Goal: Information Seeking & Learning: Learn about a topic

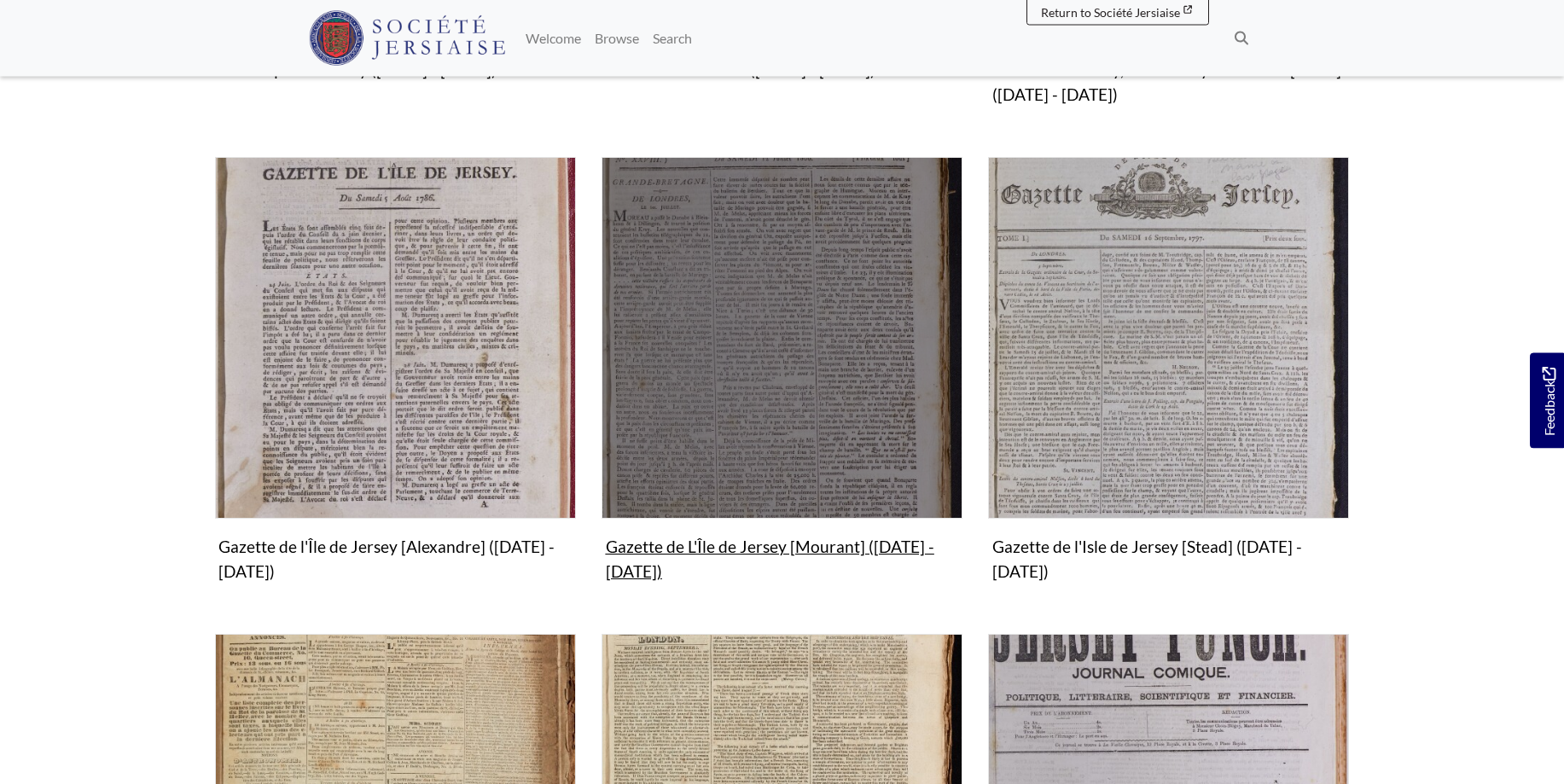
scroll to position [957, 0]
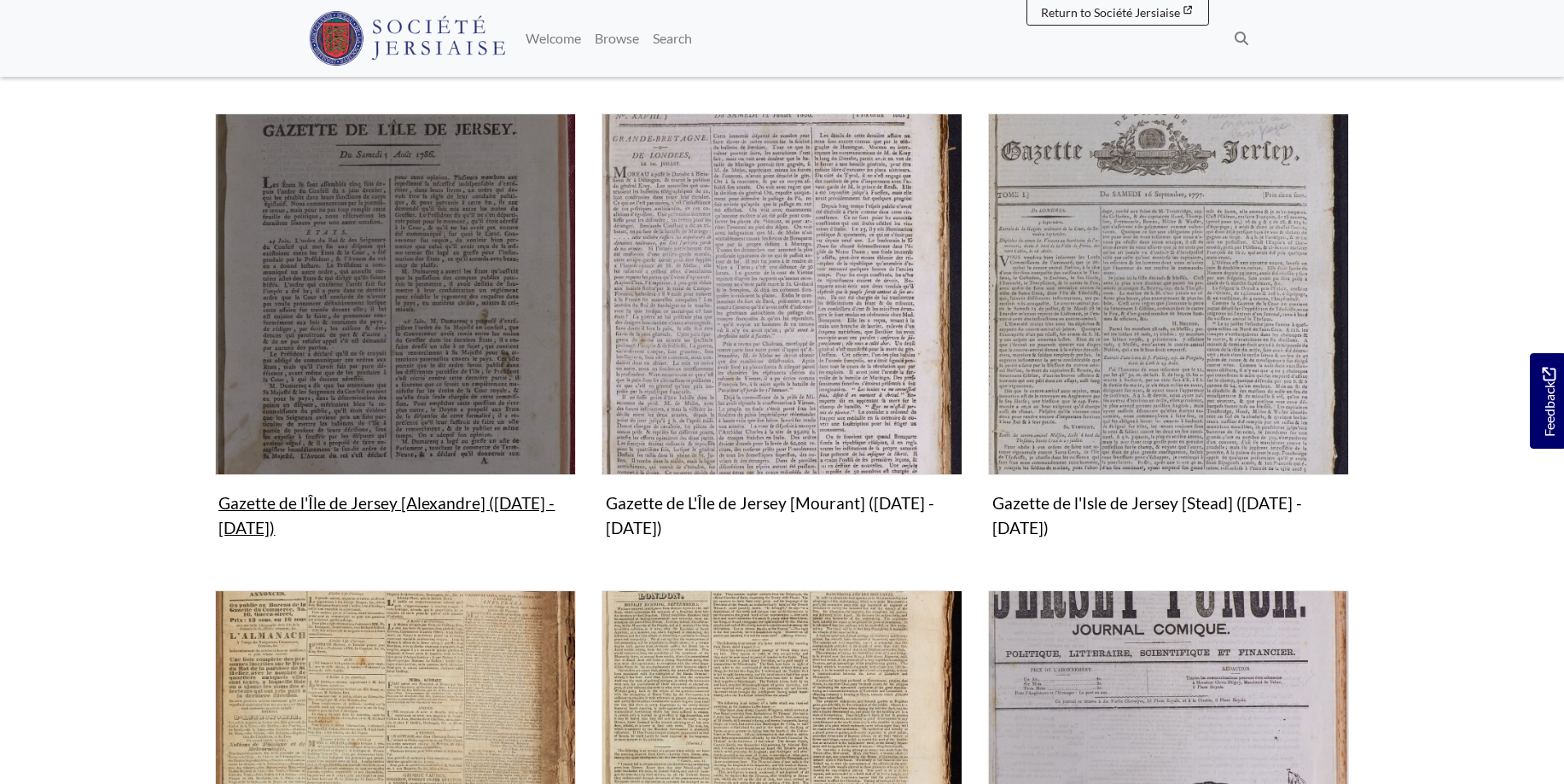
click at [383, 326] on img "Subcollection" at bounding box center [395, 294] width 361 height 361
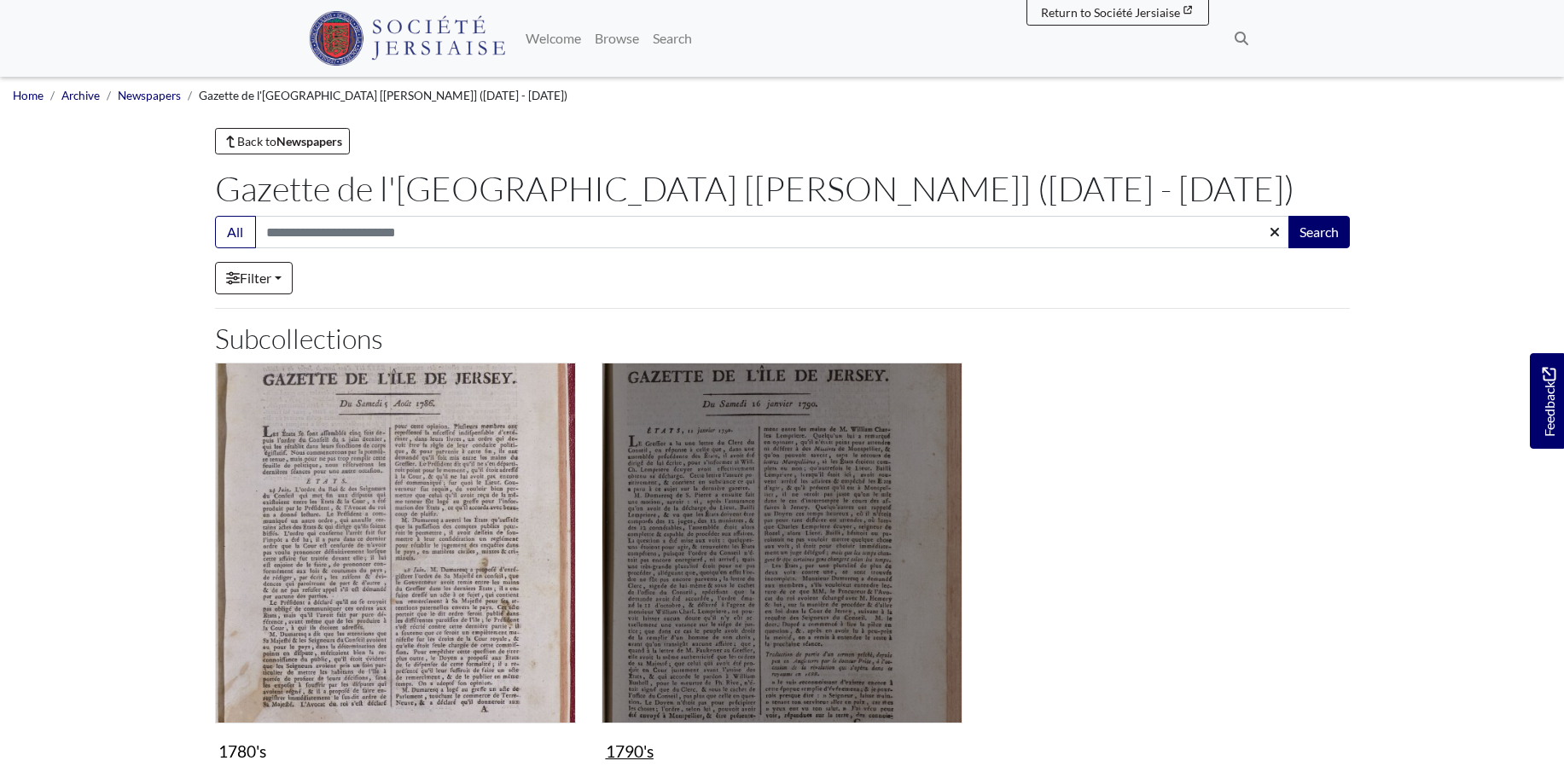
click at [860, 539] on img "Subcollection" at bounding box center [782, 543] width 361 height 361
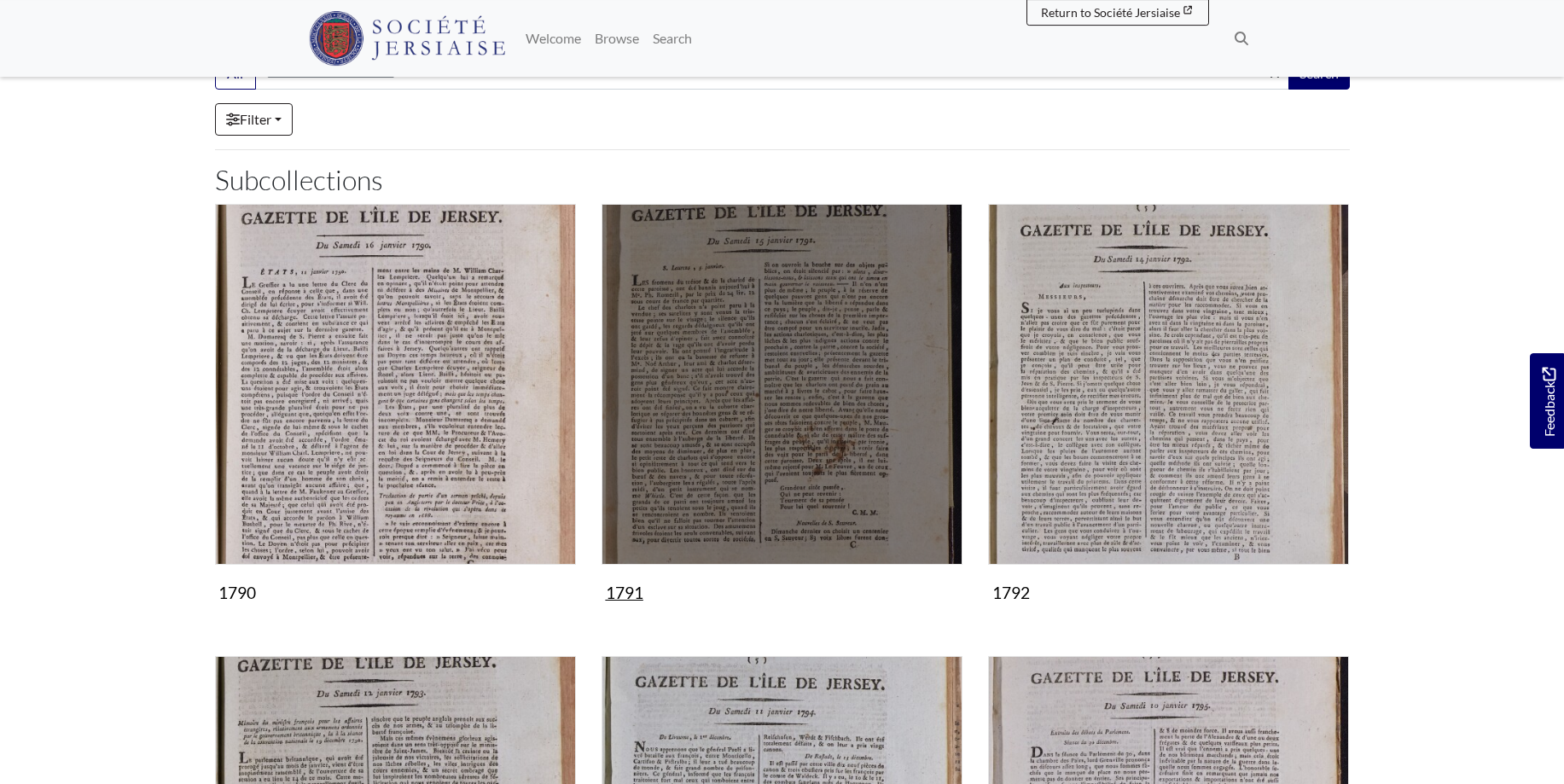
scroll to position [522, 0]
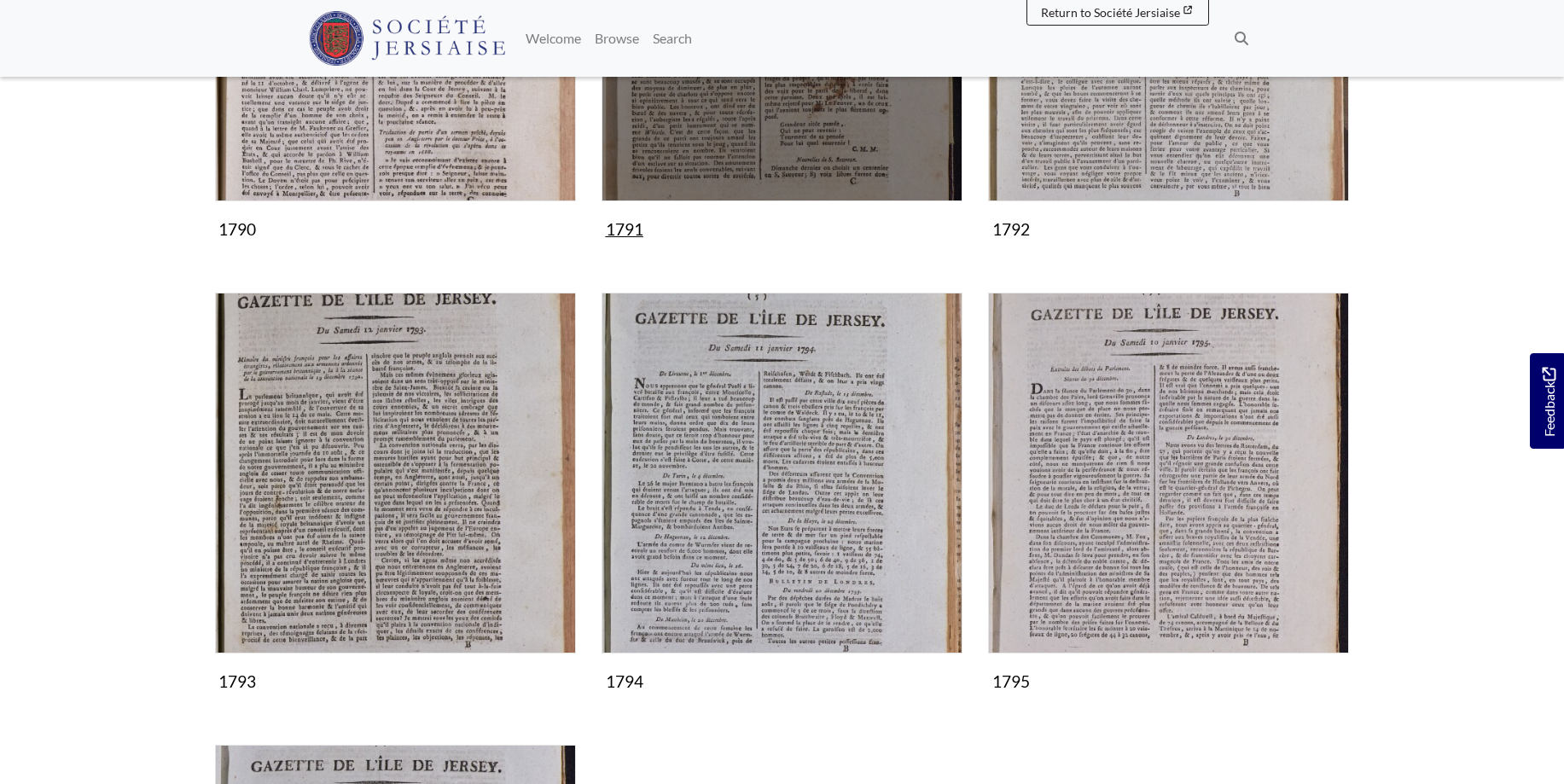
click at [752, 140] on img "Subcollection" at bounding box center [782, 21] width 361 height 361
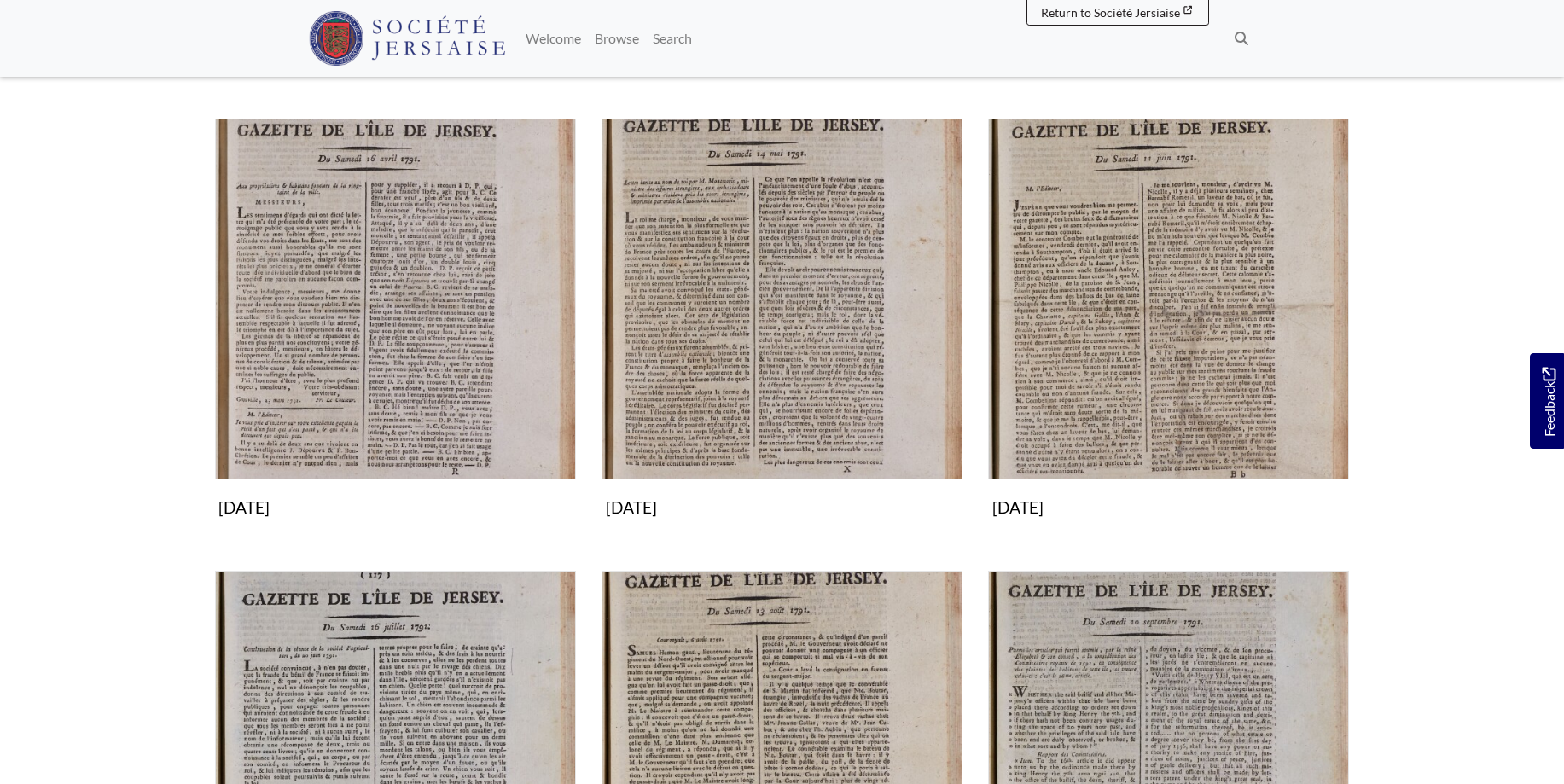
scroll to position [1044, 0]
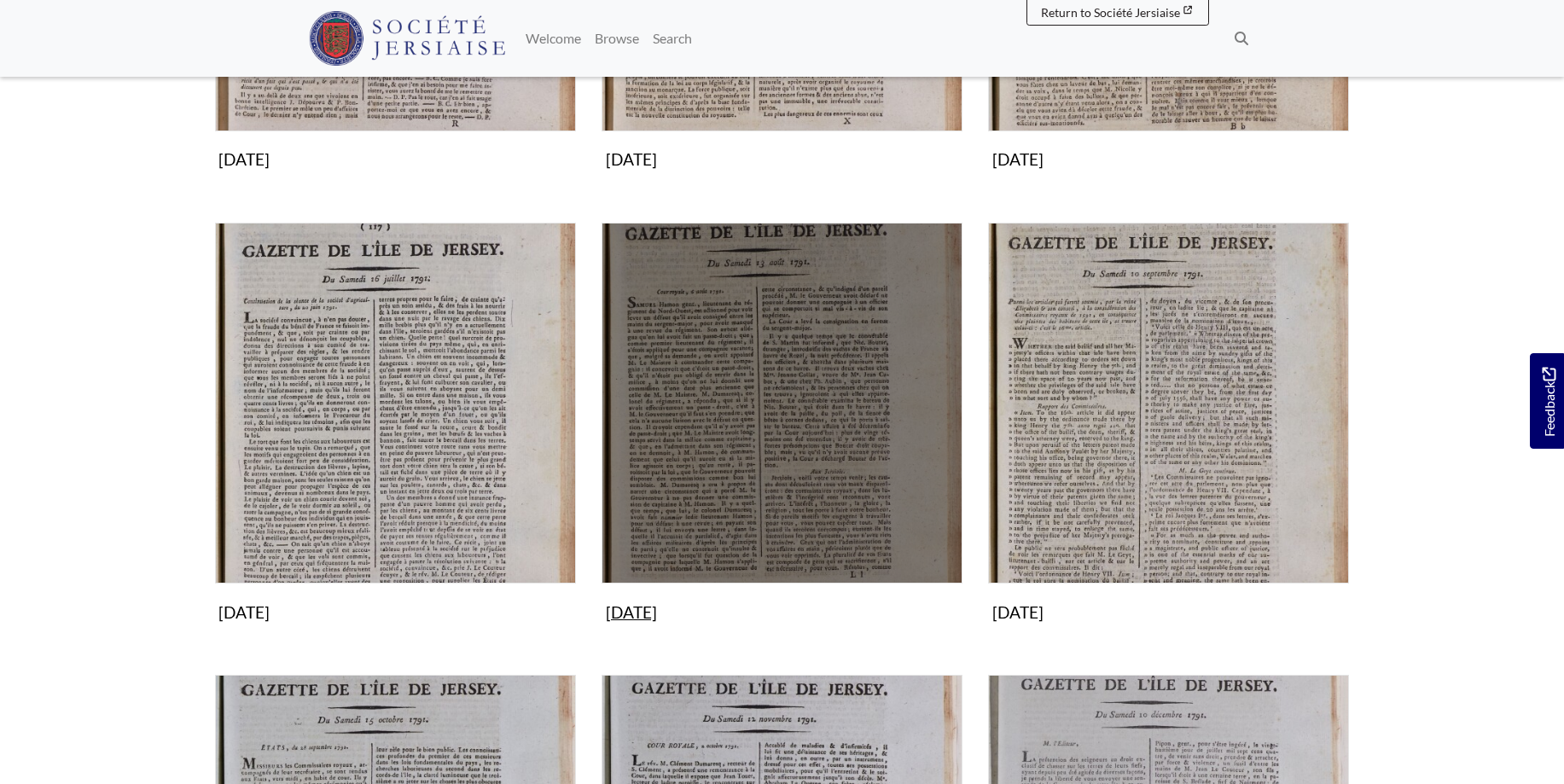
click at [774, 388] on img "Subcollection" at bounding box center [782, 402] width 361 height 361
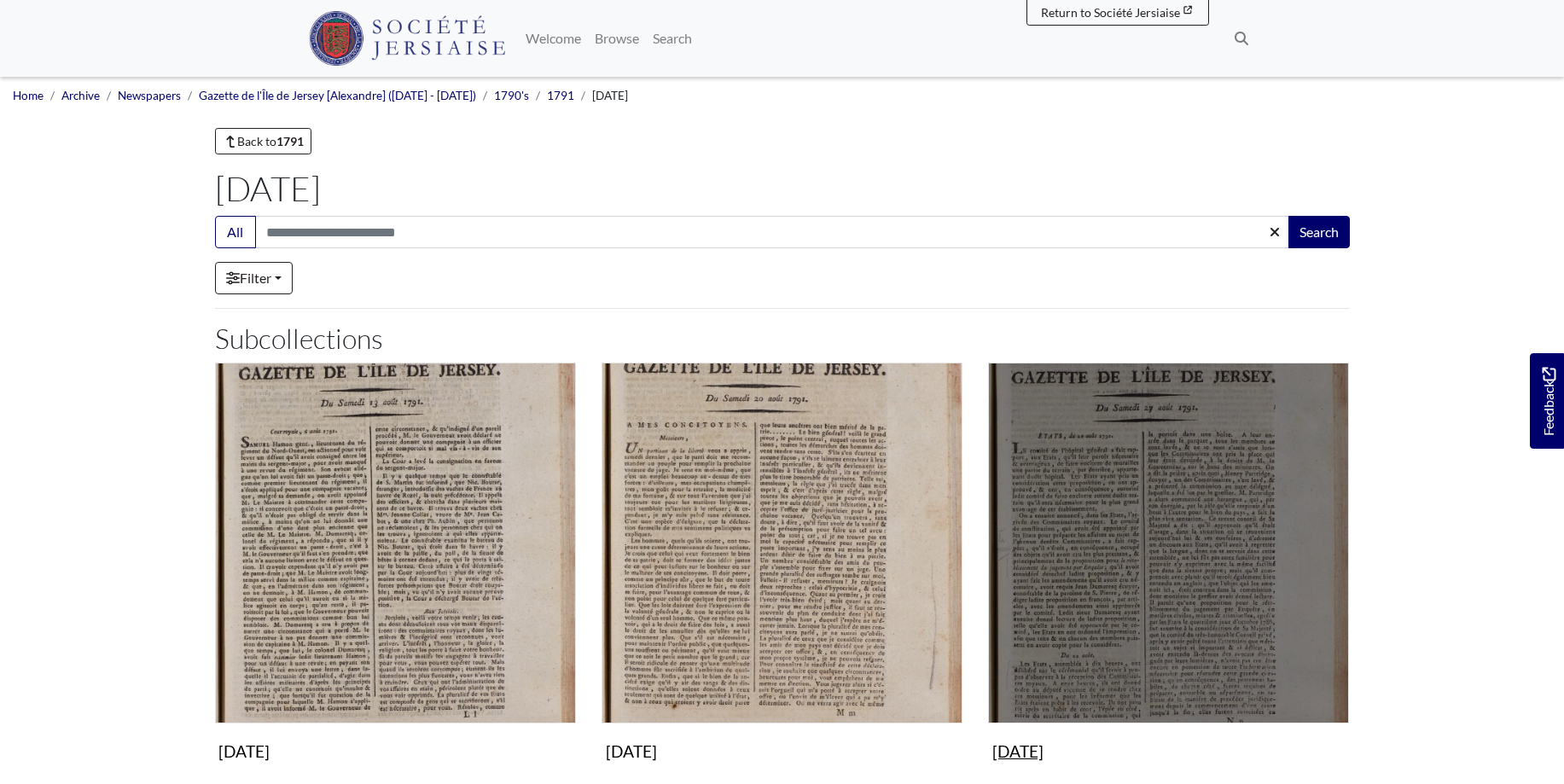
click at [1143, 538] on img "Subcollection" at bounding box center [1168, 543] width 361 height 361
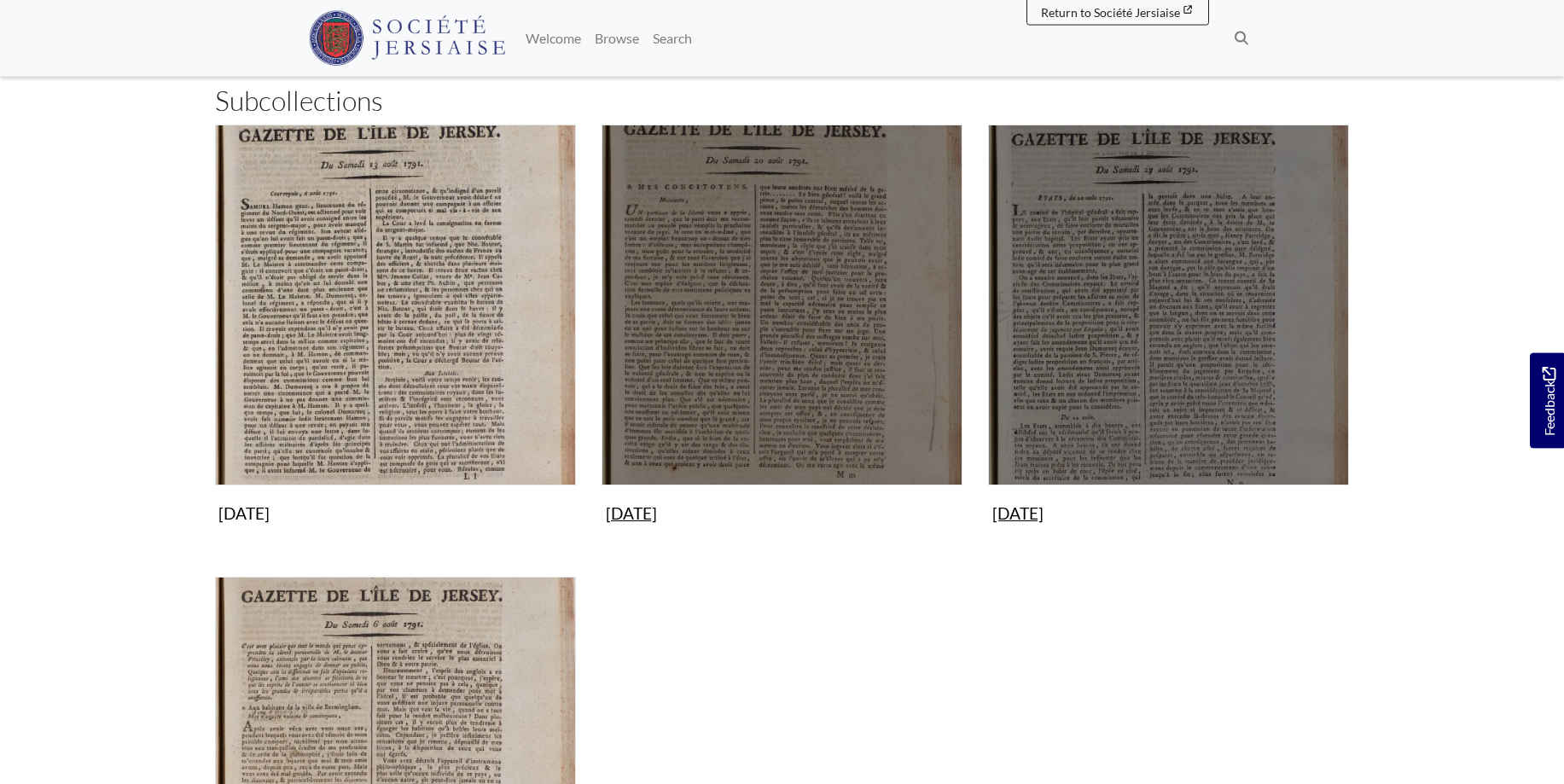
scroll to position [435, 0]
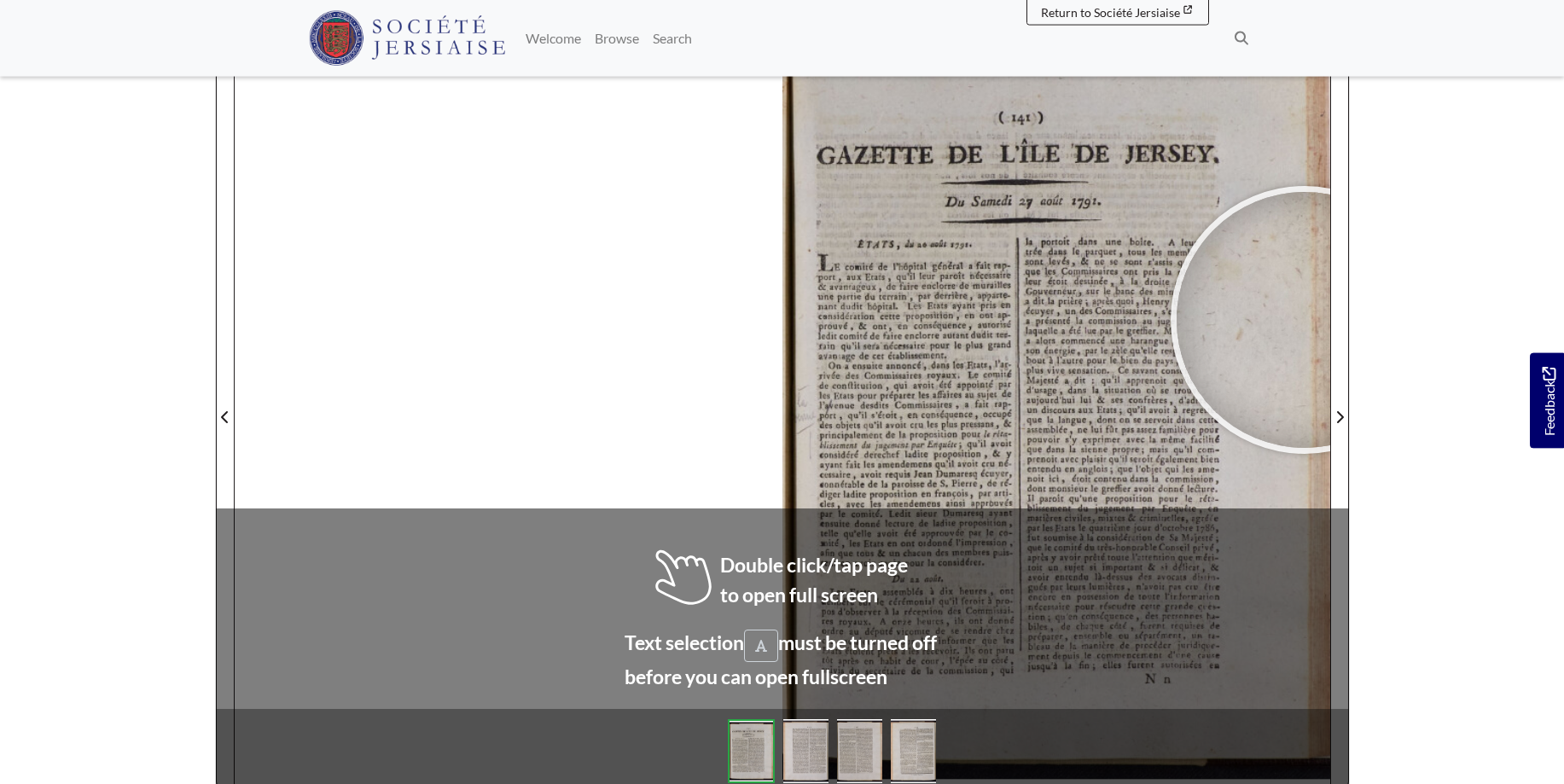
scroll to position [253, 0]
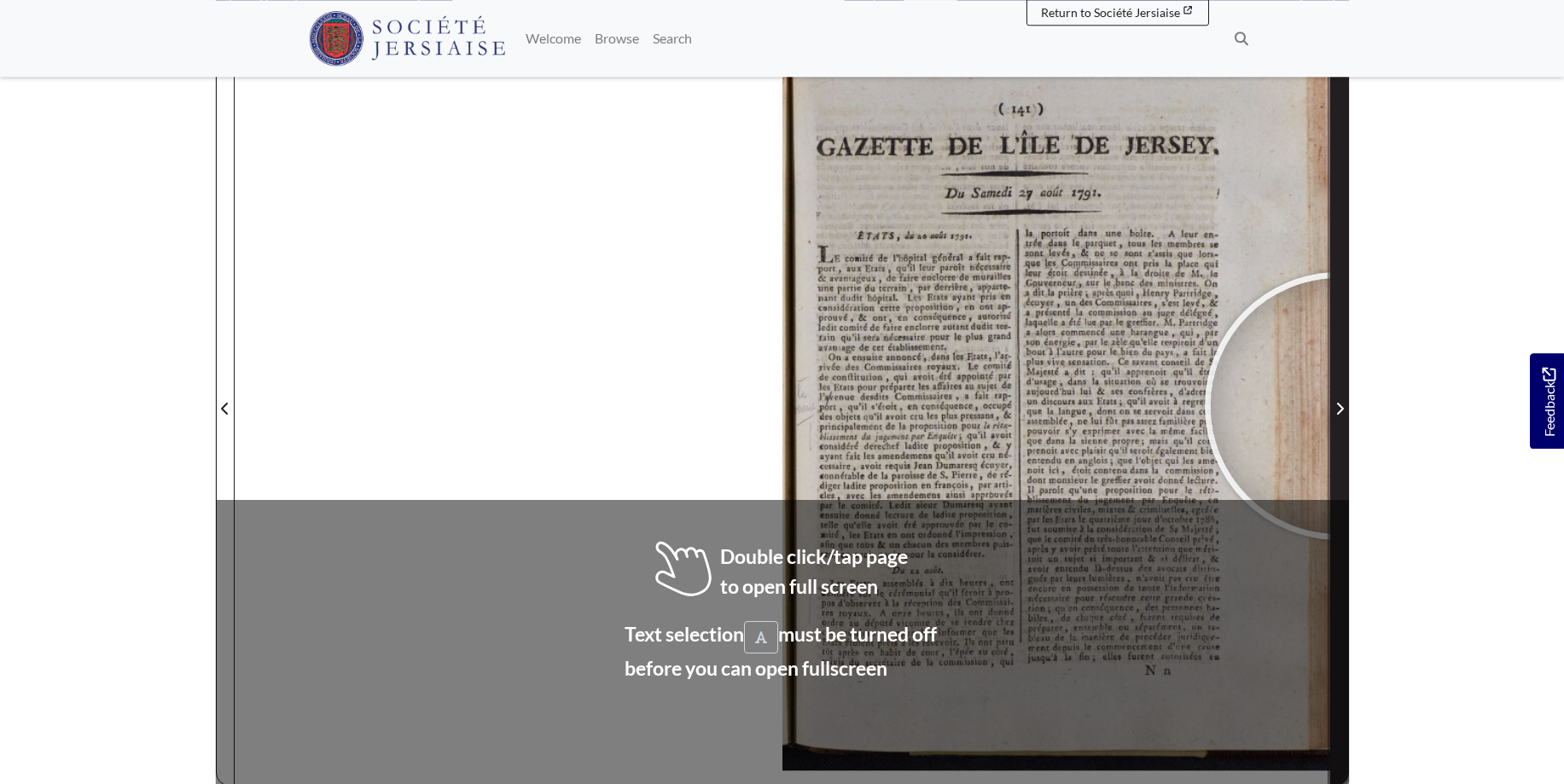
click at [1339, 406] on icon "Next Page" at bounding box center [1339, 408] width 7 height 12
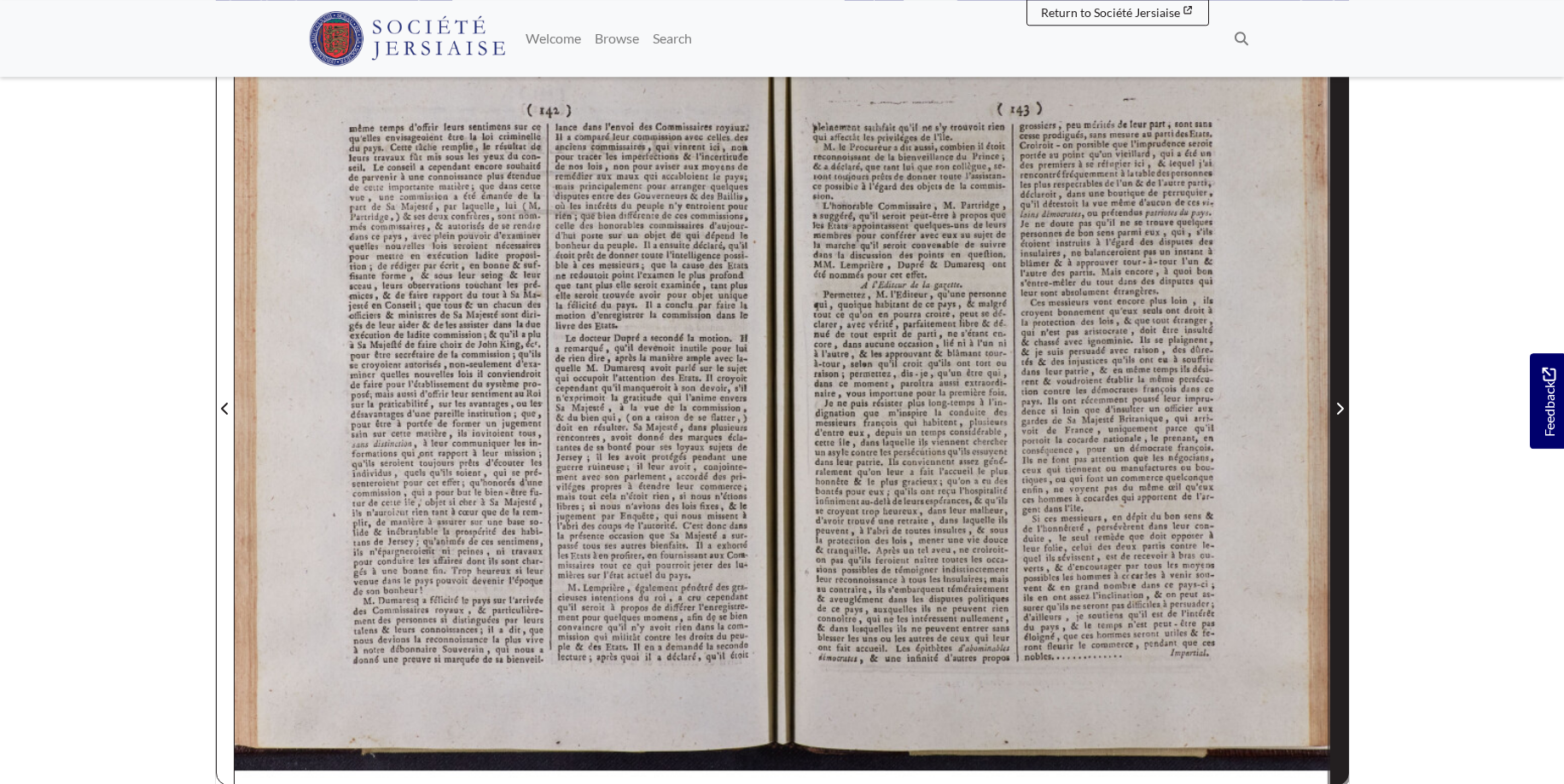
click at [1339, 406] on icon "Next Page" at bounding box center [1339, 408] width 7 height 12
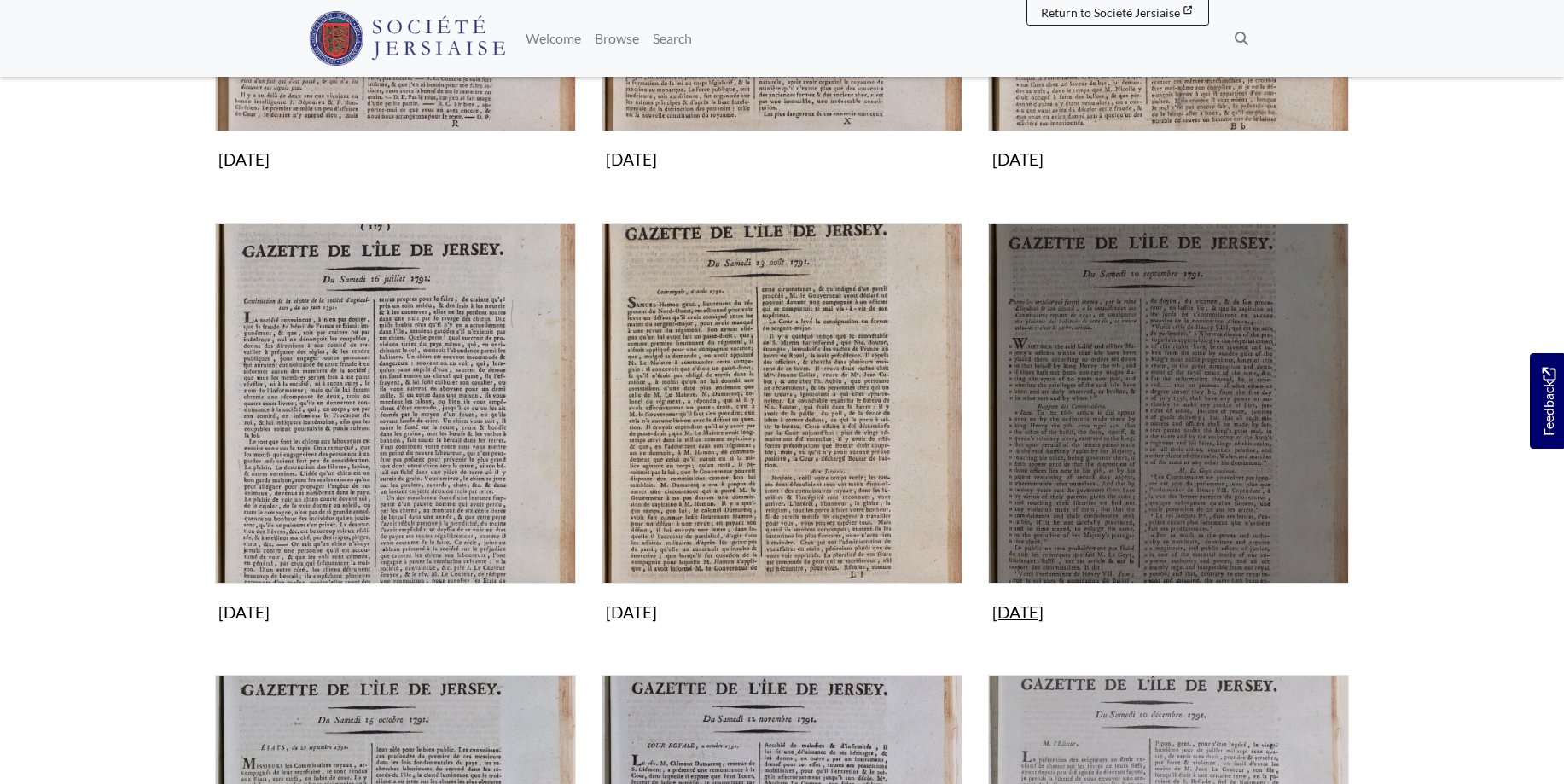
scroll to position [1044, 0]
click at [1222, 408] on img "Subcollection" at bounding box center [1168, 402] width 361 height 361
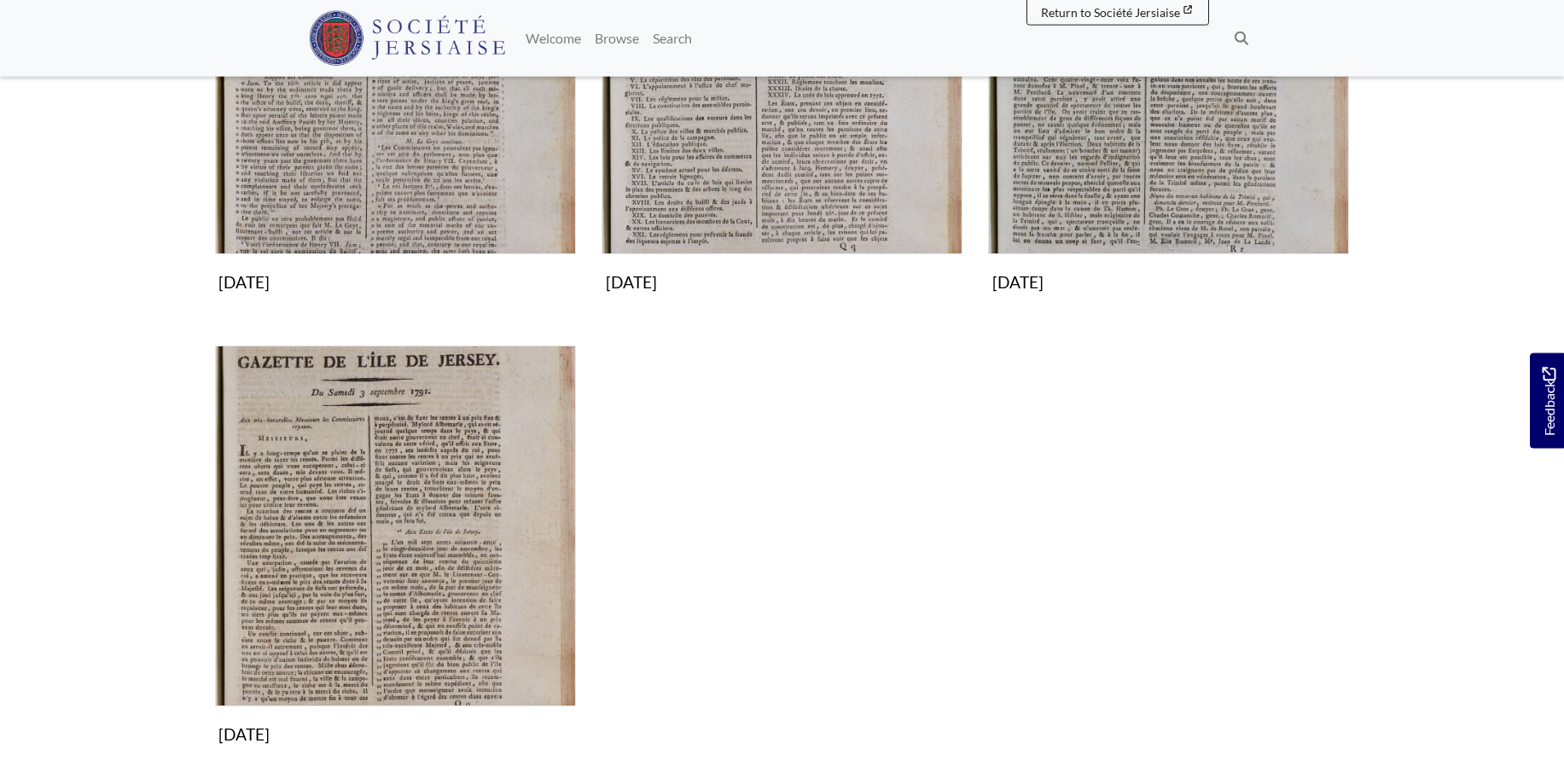
scroll to position [348, 0]
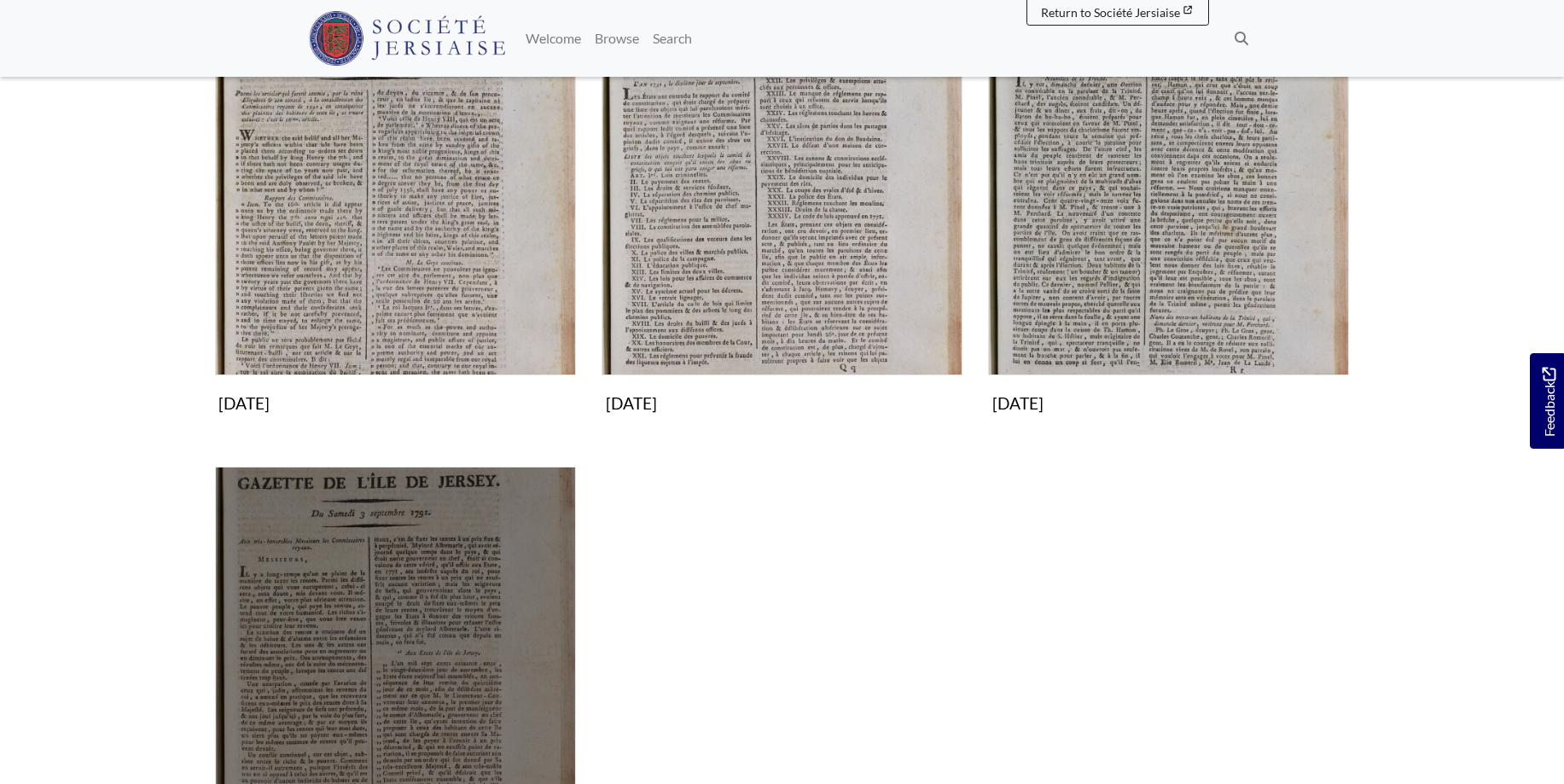
click at [463, 570] on img "Subcollection" at bounding box center [395, 647] width 361 height 361
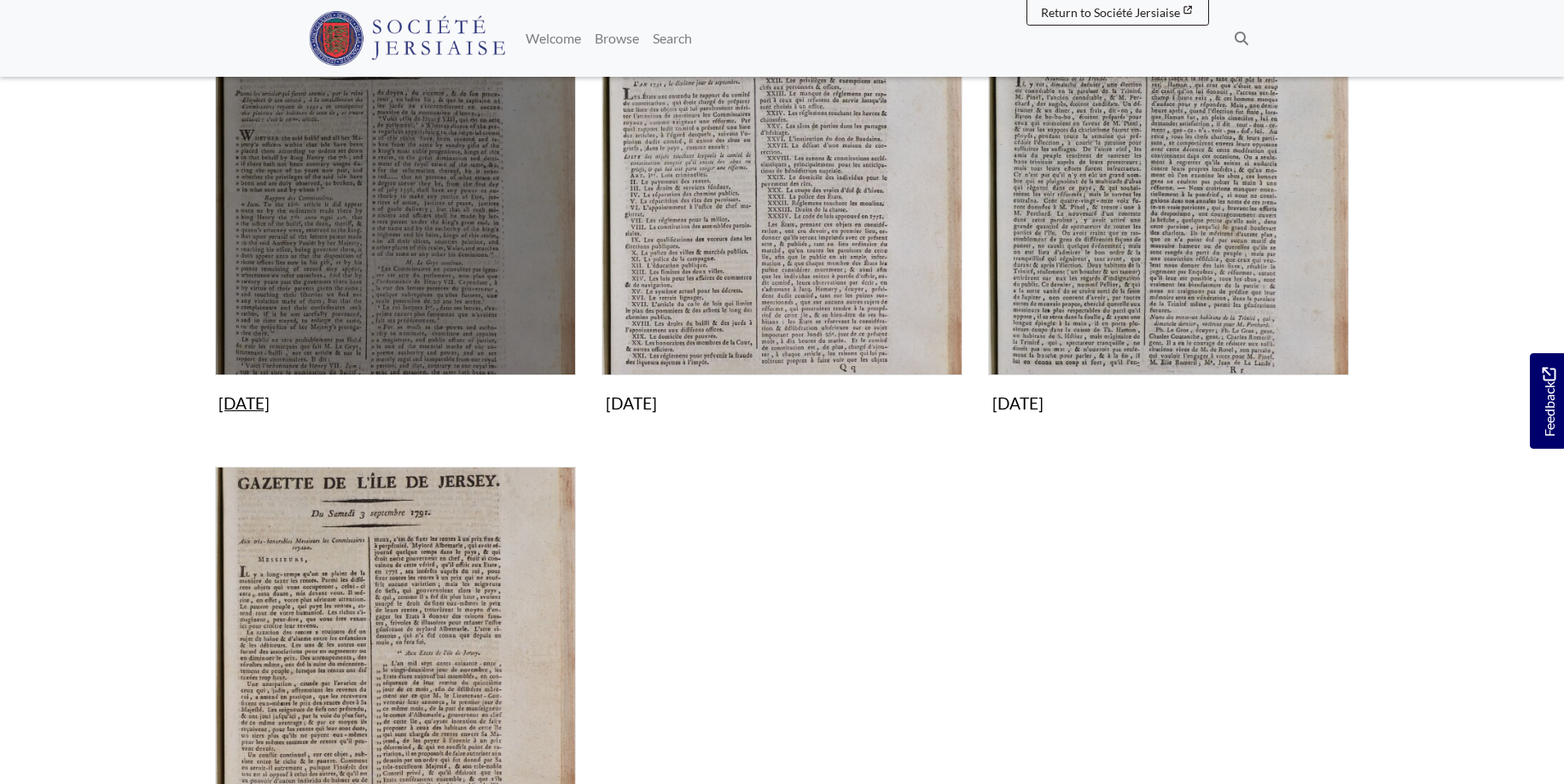
click at [371, 132] on img "Subcollection" at bounding box center [395, 195] width 361 height 361
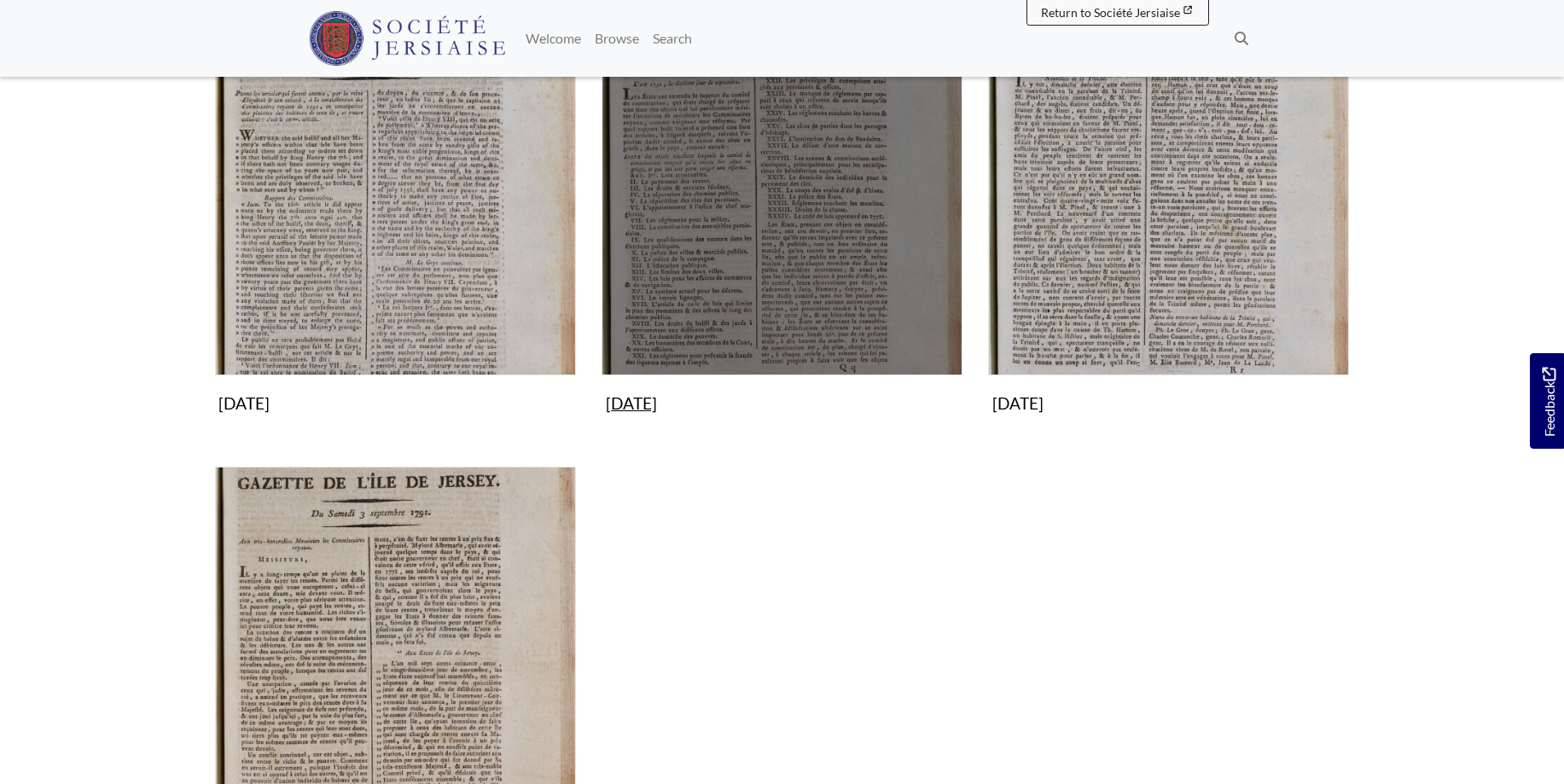
click at [806, 133] on img "Subcollection" at bounding box center [782, 195] width 361 height 361
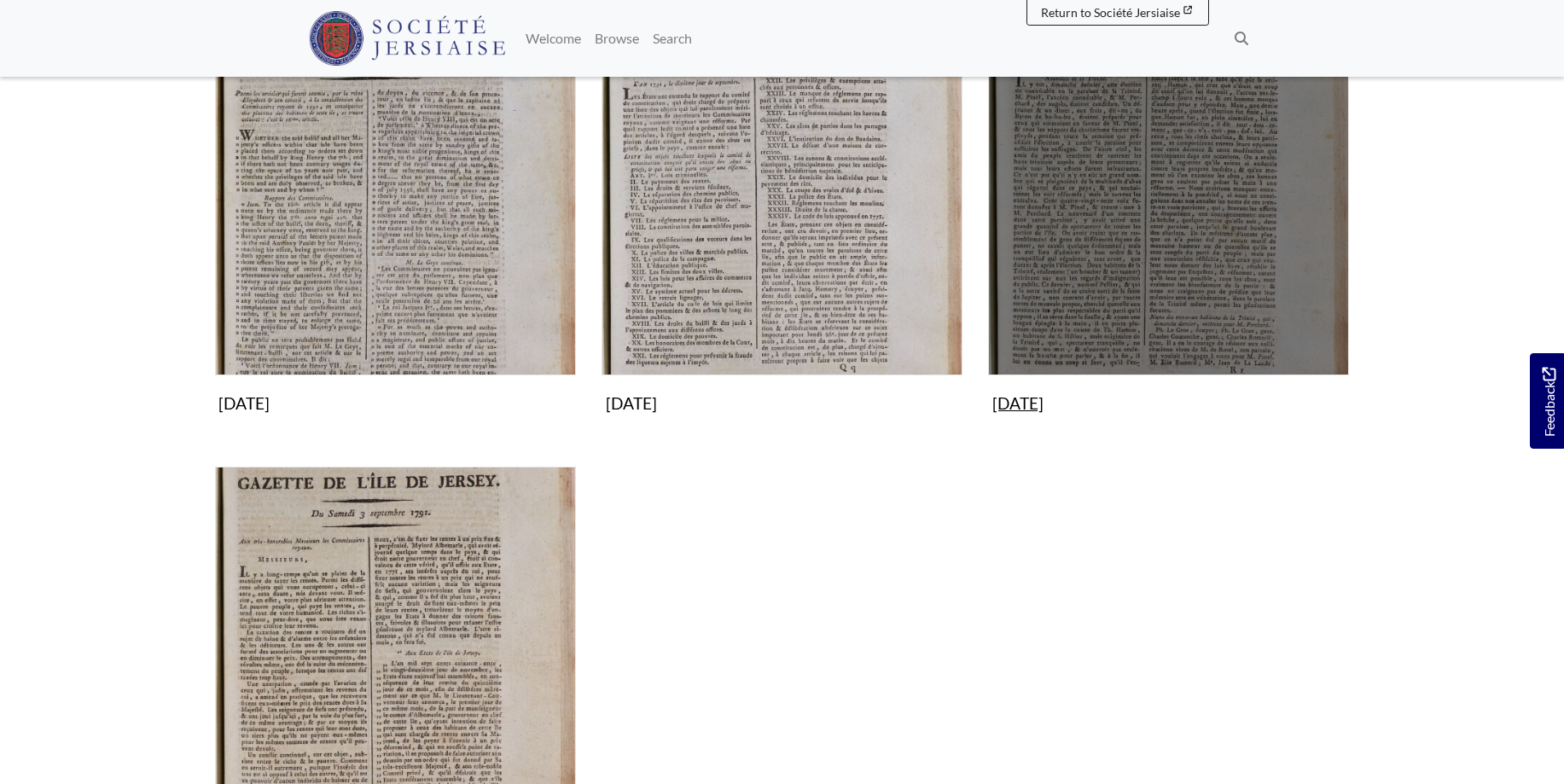
click at [1189, 218] on img "Subcollection" at bounding box center [1168, 195] width 361 height 361
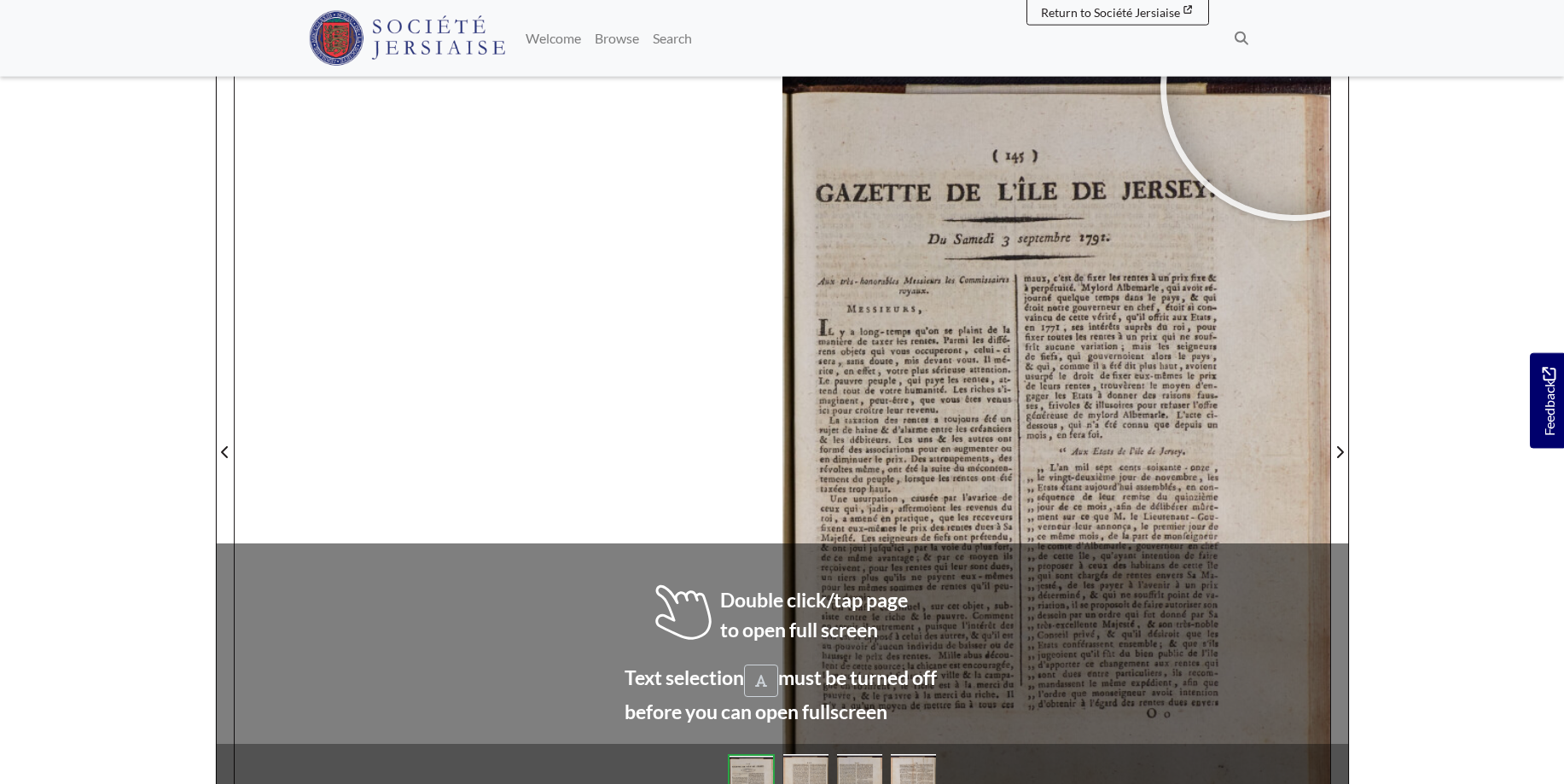
scroll to position [224, 0]
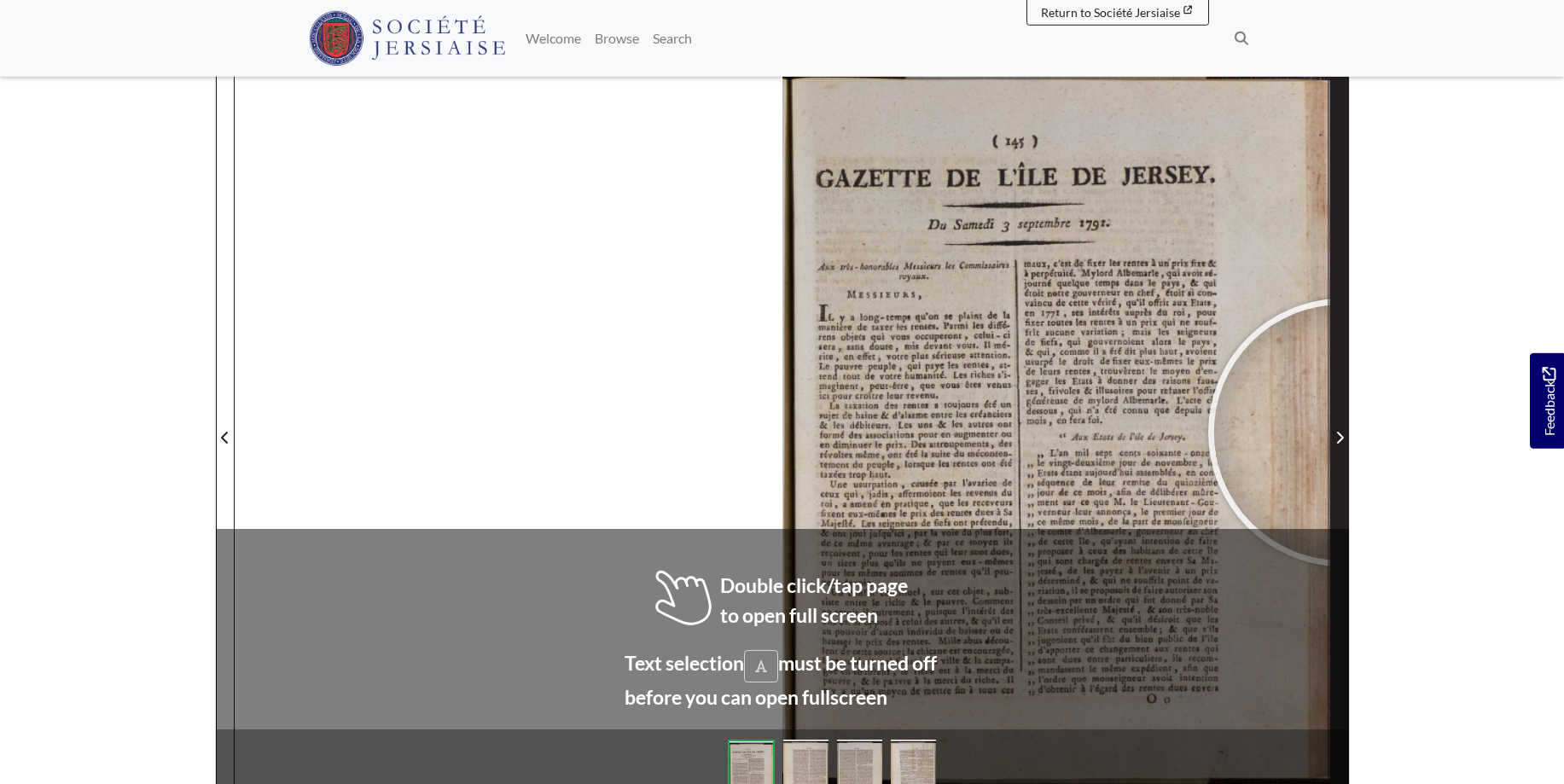
click at [1342, 432] on icon "Next Page" at bounding box center [1339, 438] width 9 height 14
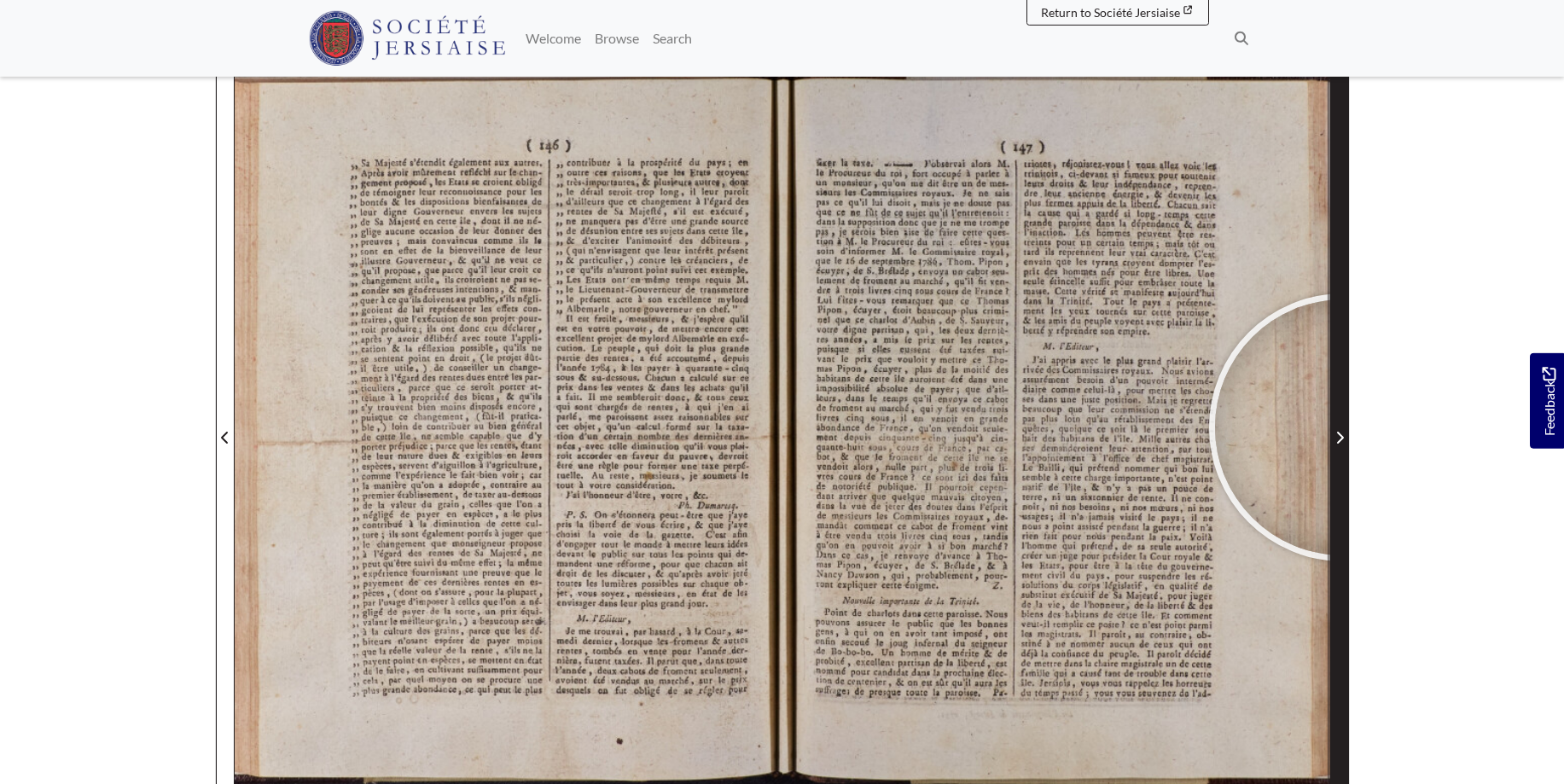
click at [1343, 427] on span "Next Page" at bounding box center [1339, 427] width 17 height 773
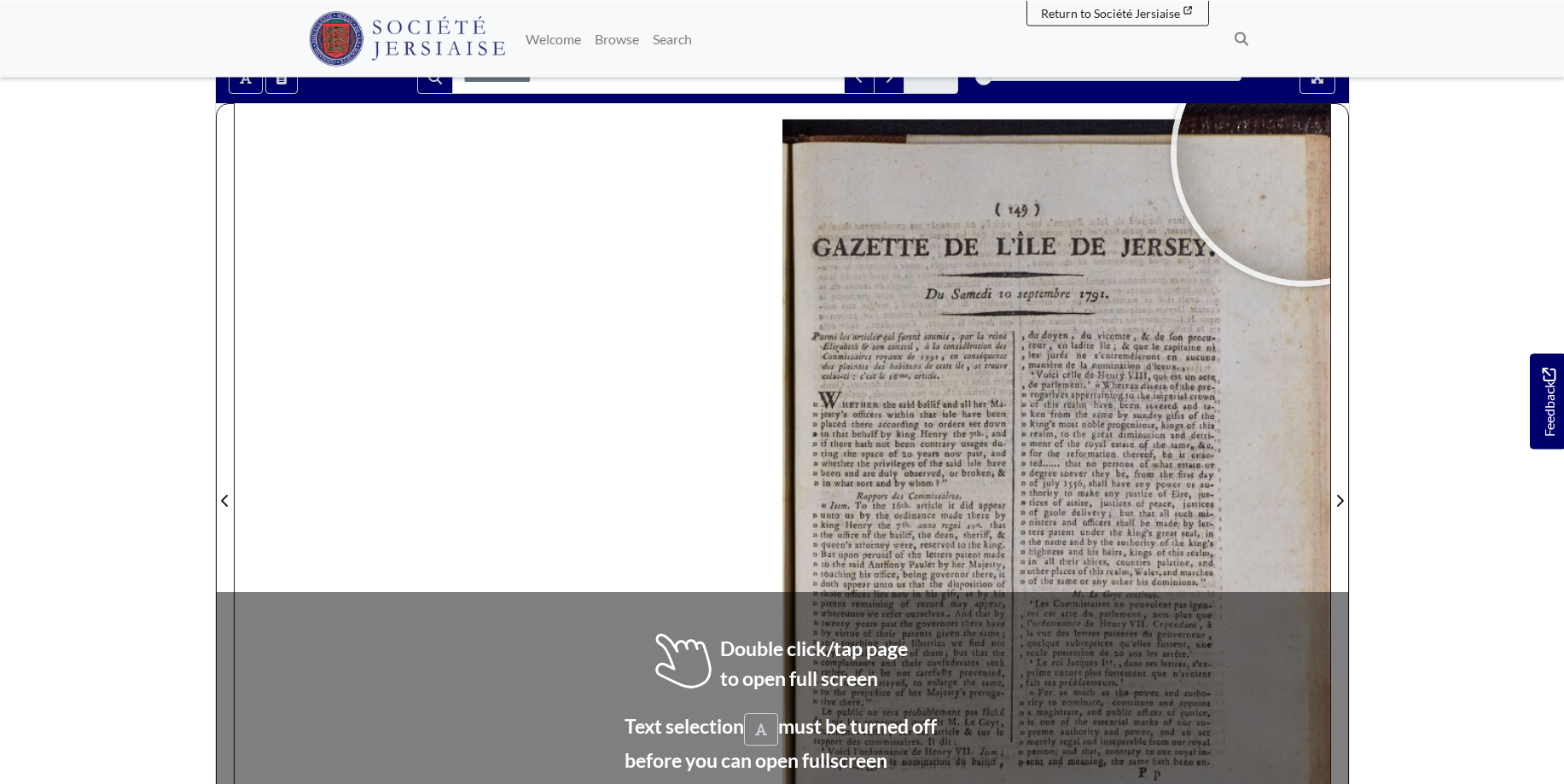
scroll to position [206, 0]
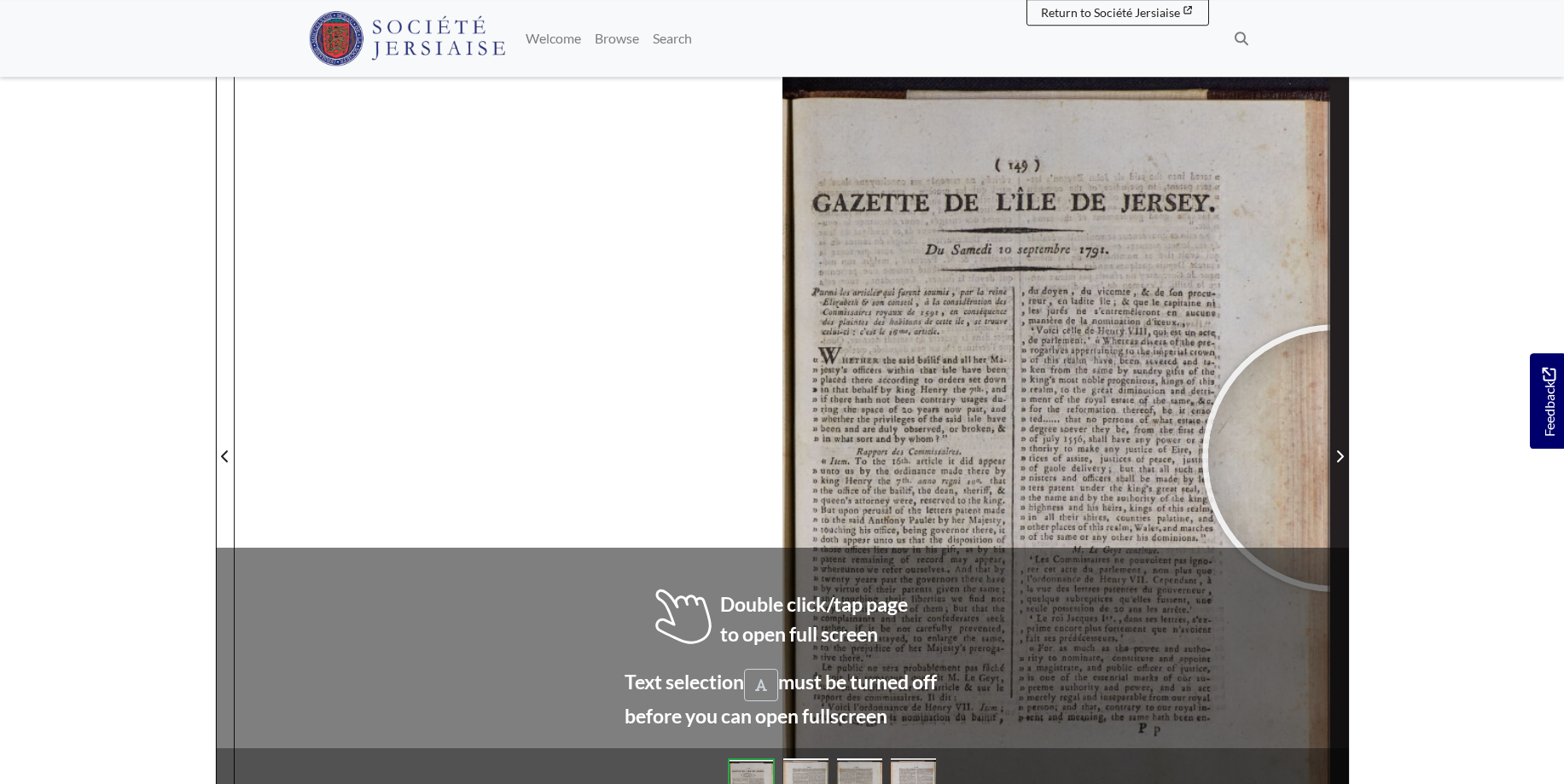
click at [1336, 458] on icon "Next Page" at bounding box center [1339, 457] width 9 height 14
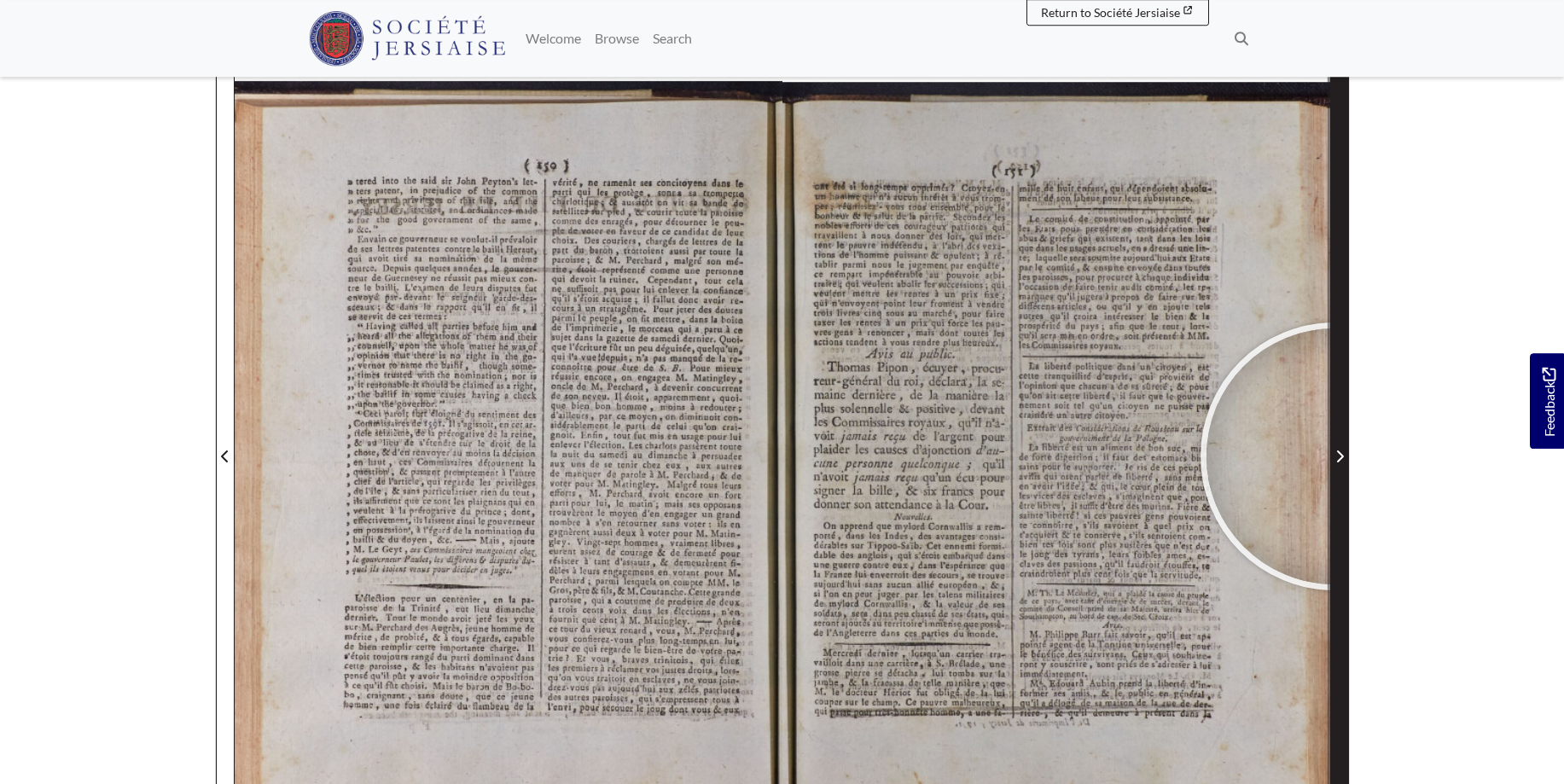
click at [1334, 457] on span "Next Page" at bounding box center [1339, 456] width 17 height 21
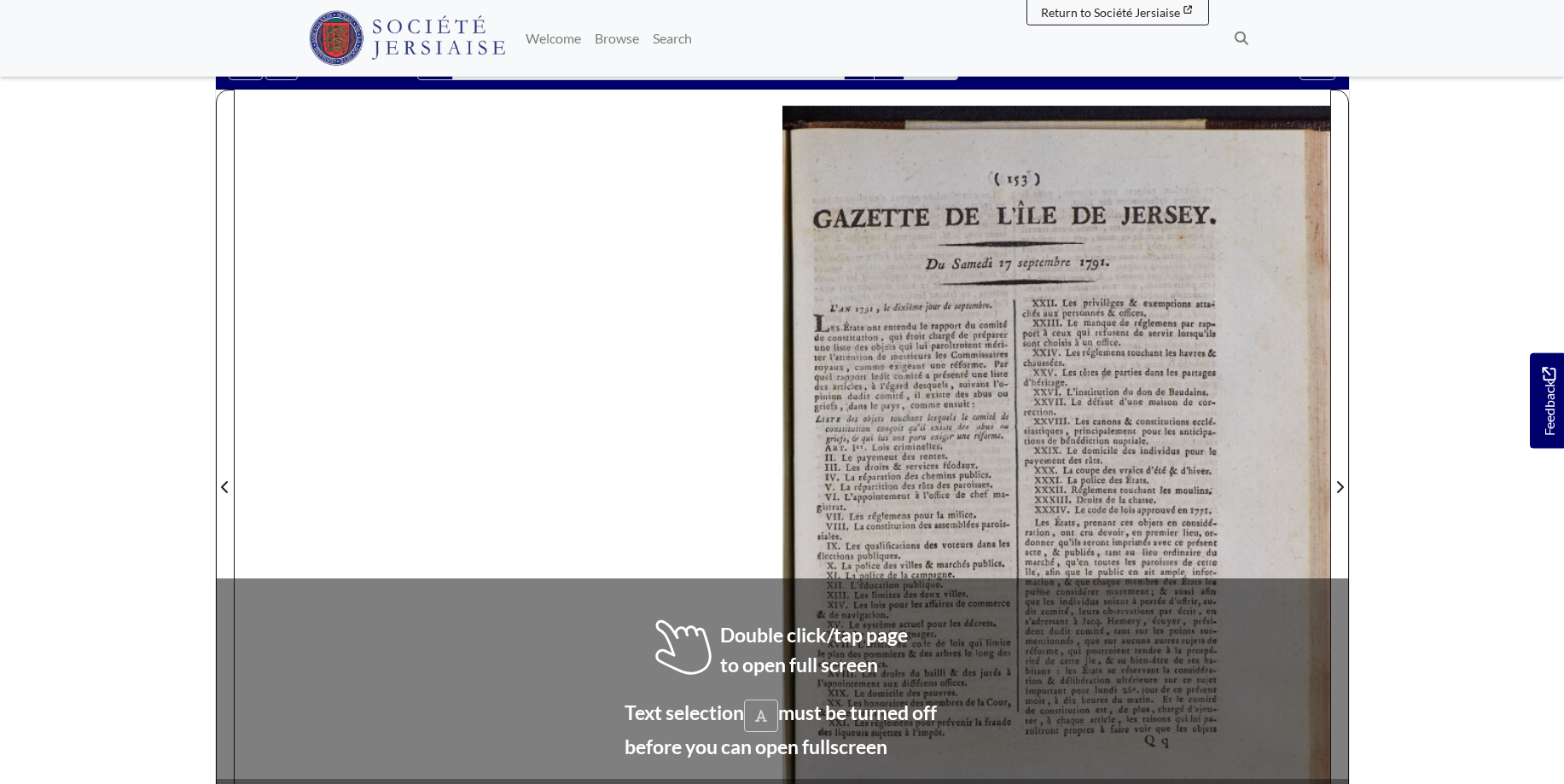
scroll to position [197, 0]
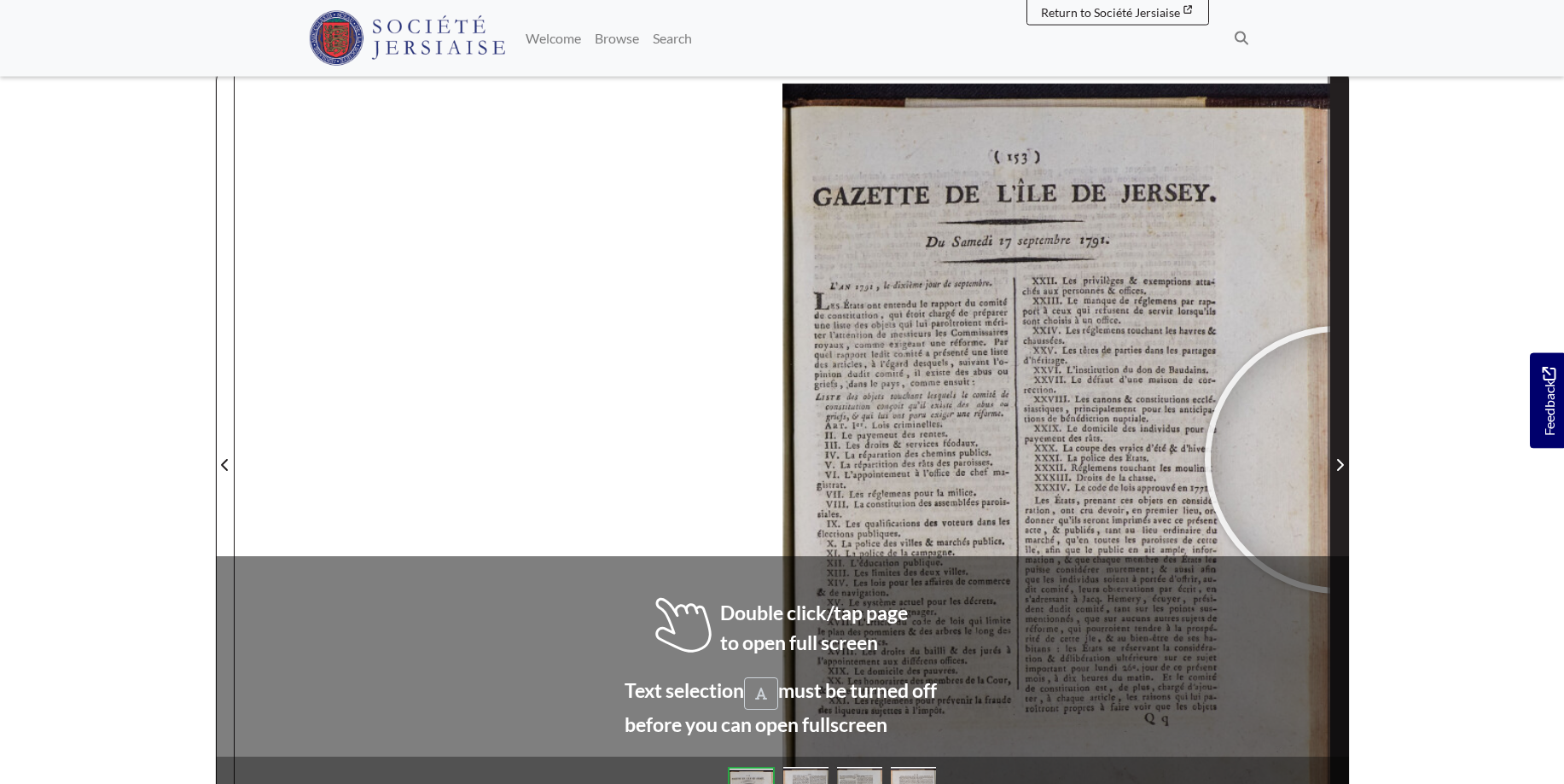
click at [1339, 460] on icon "Next Page" at bounding box center [1339, 465] width 9 height 14
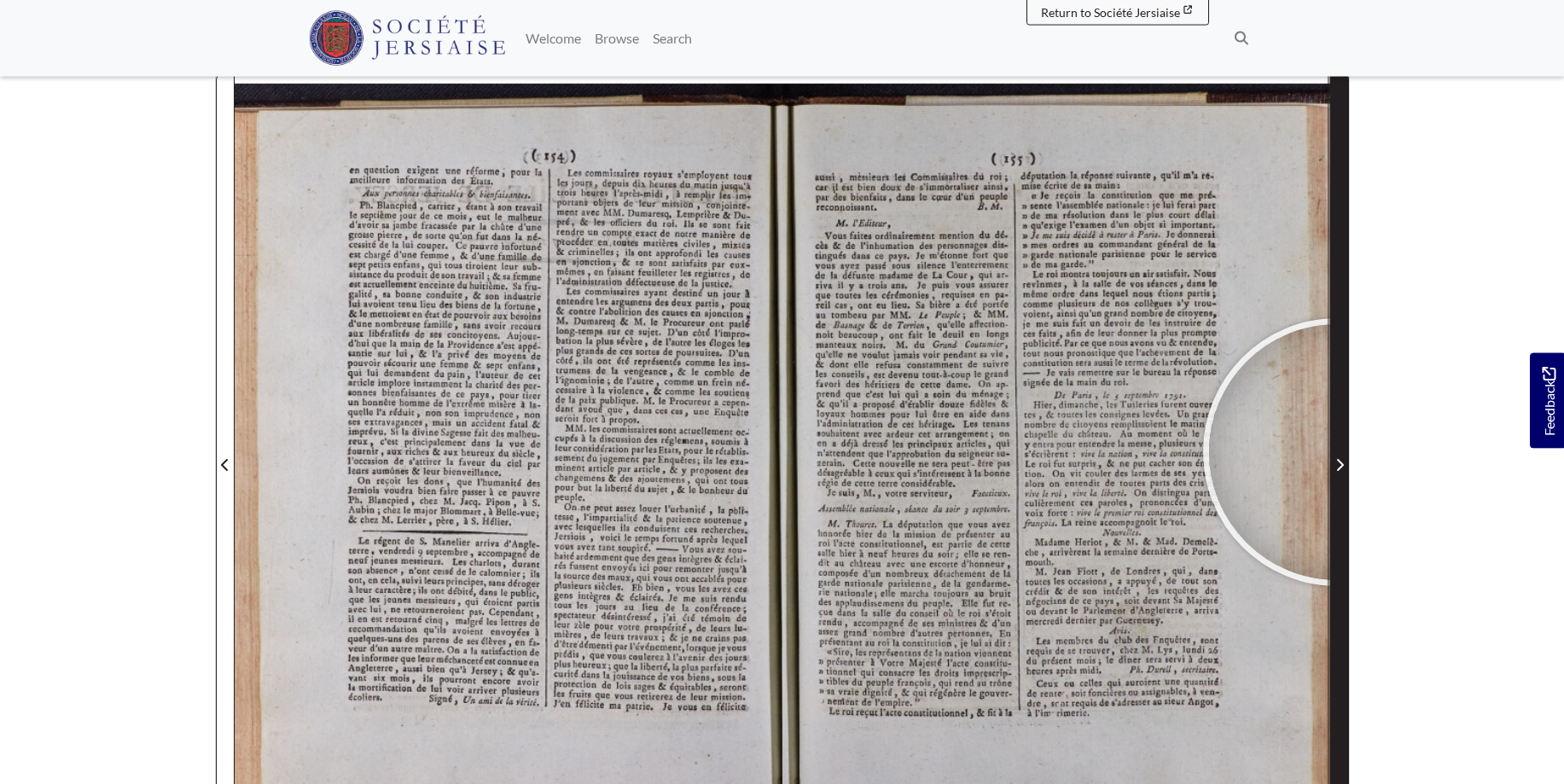
click at [1337, 452] on span "Next Page" at bounding box center [1339, 455] width 17 height 773
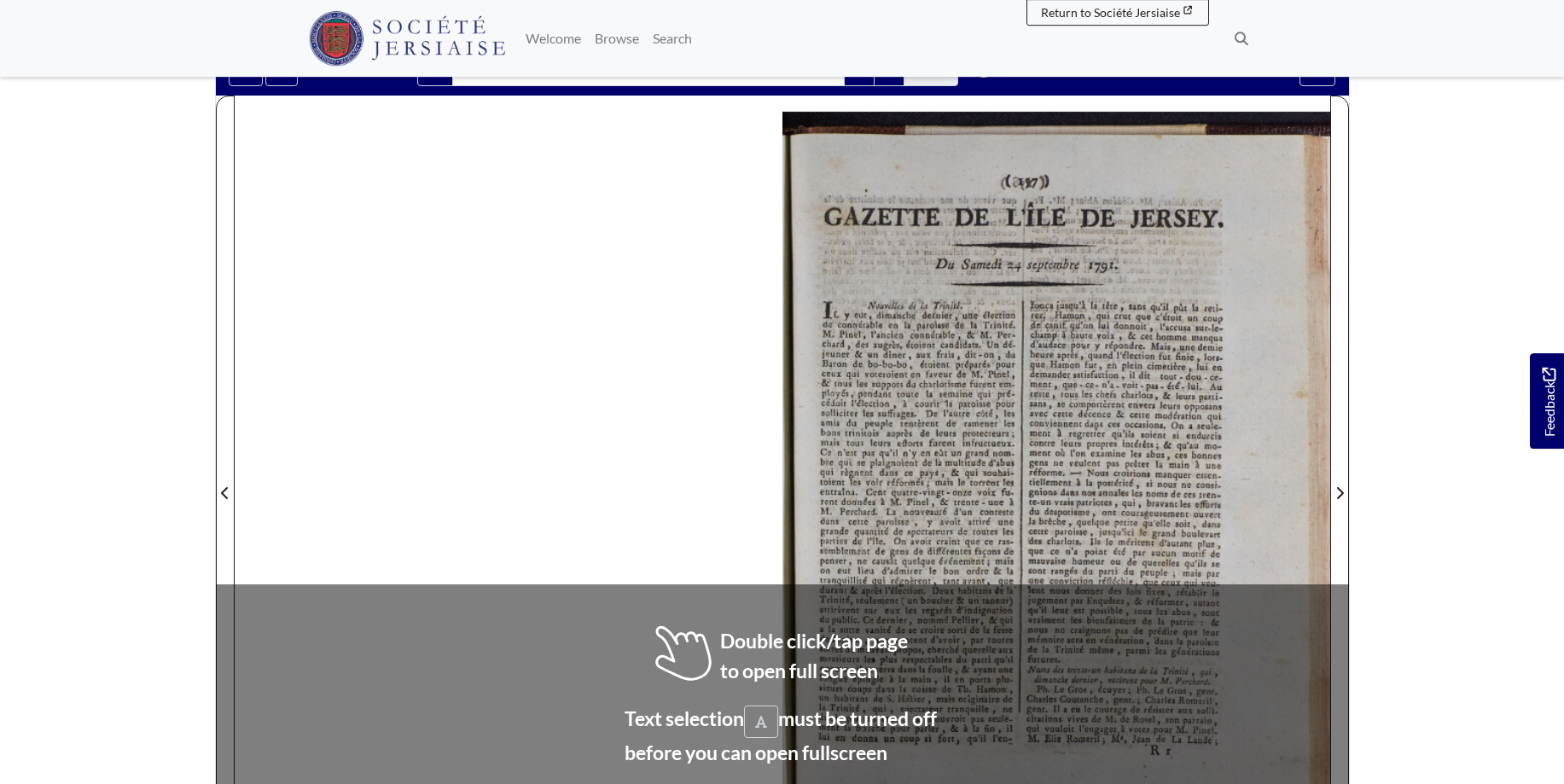
scroll to position [175, 0]
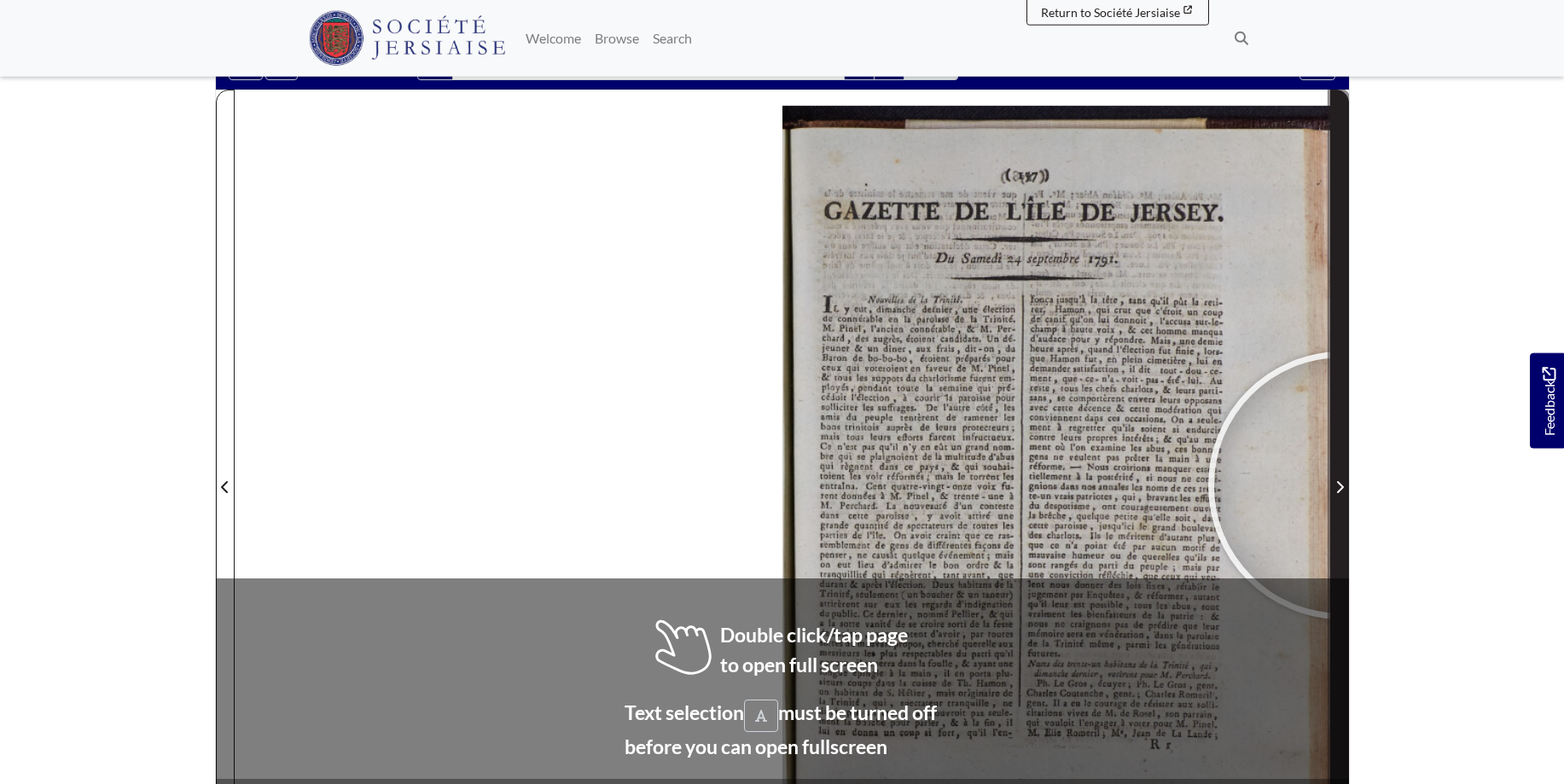
click at [1342, 485] on icon "Next Page" at bounding box center [1339, 487] width 9 height 14
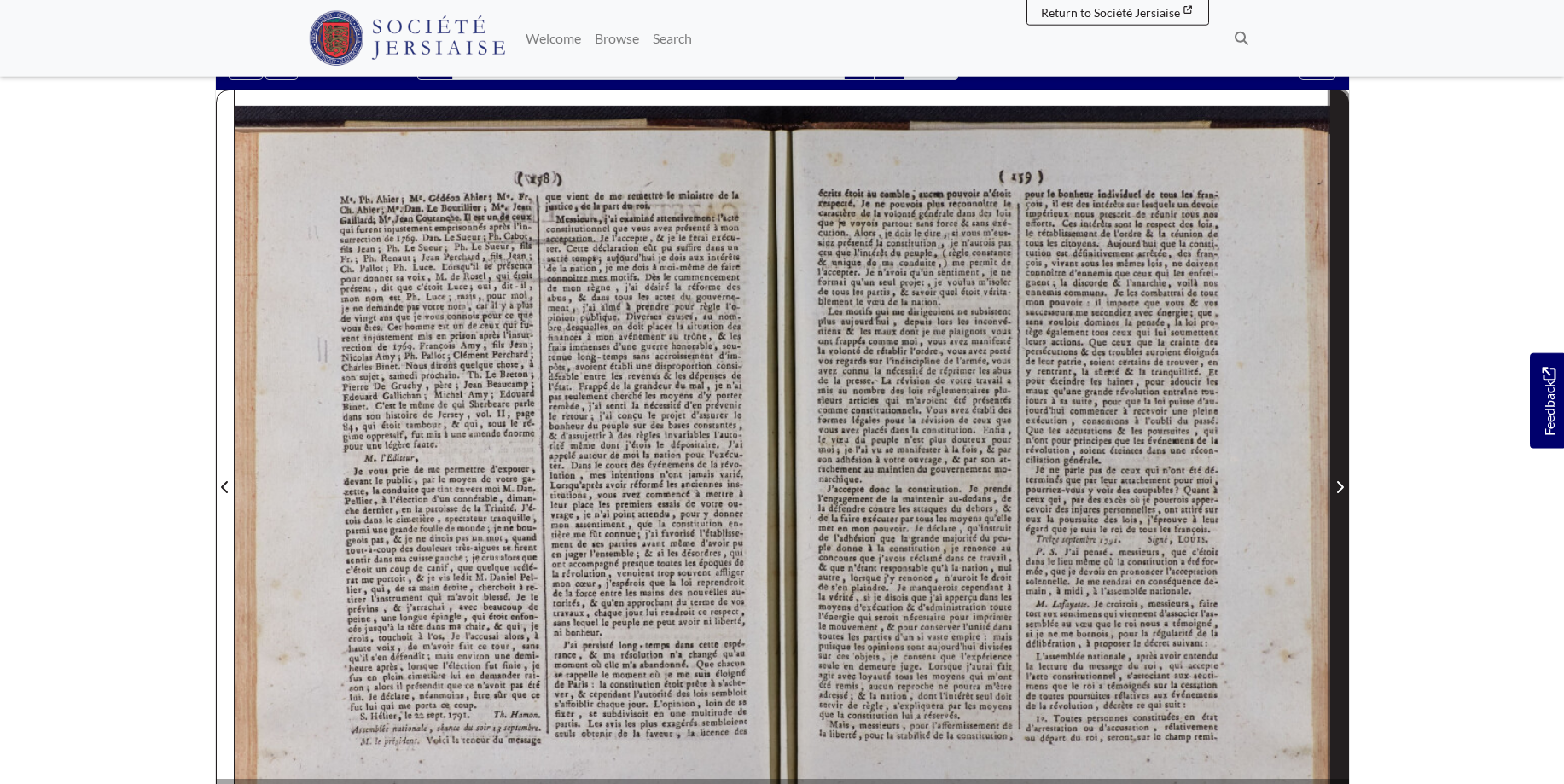
click at [1340, 484] on icon "Next Page" at bounding box center [1339, 487] width 7 height 12
